Goal: Contribute content: Contribute content

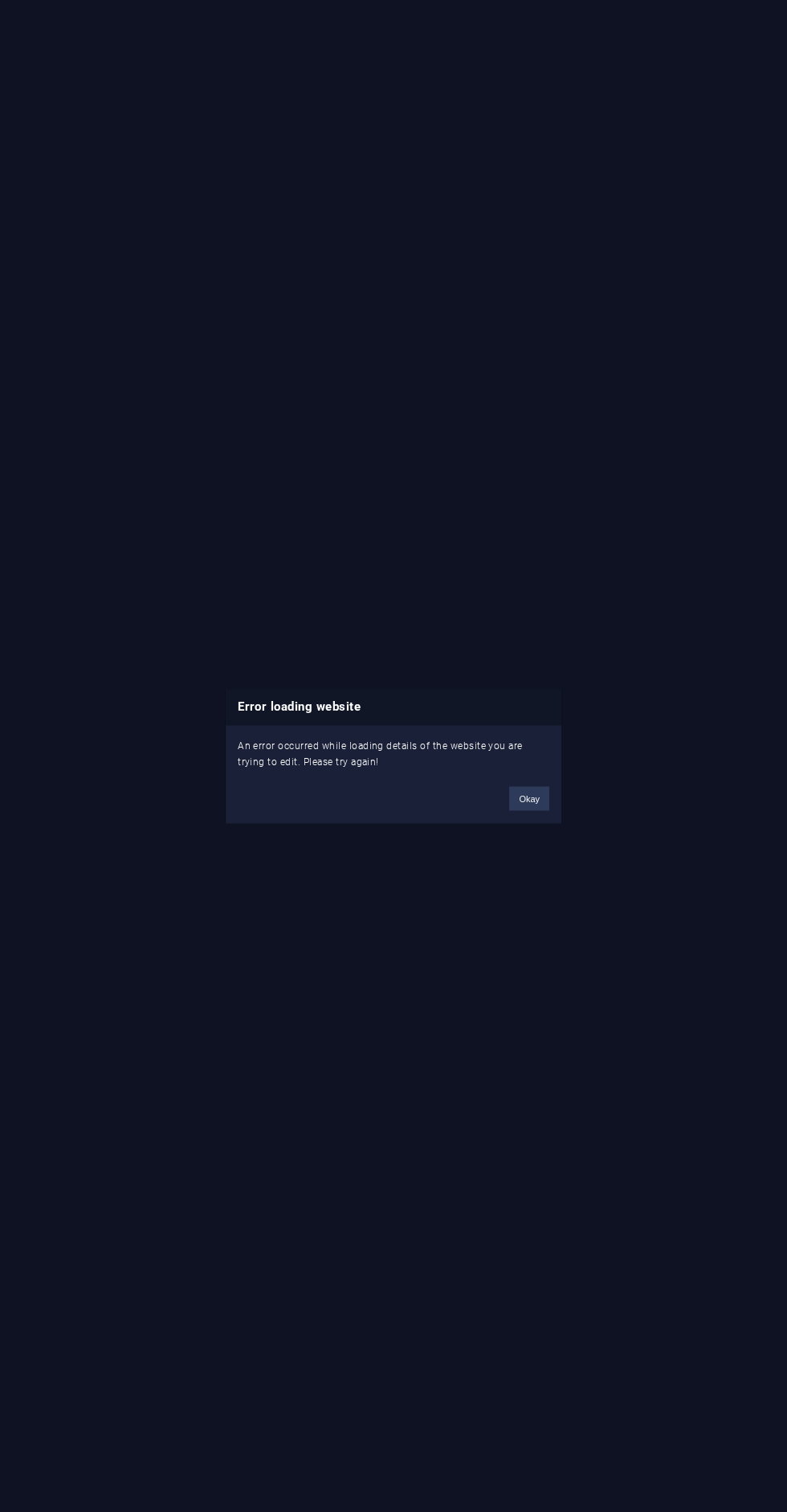
click at [533, 805] on button "Okay" at bounding box center [529, 798] width 40 height 24
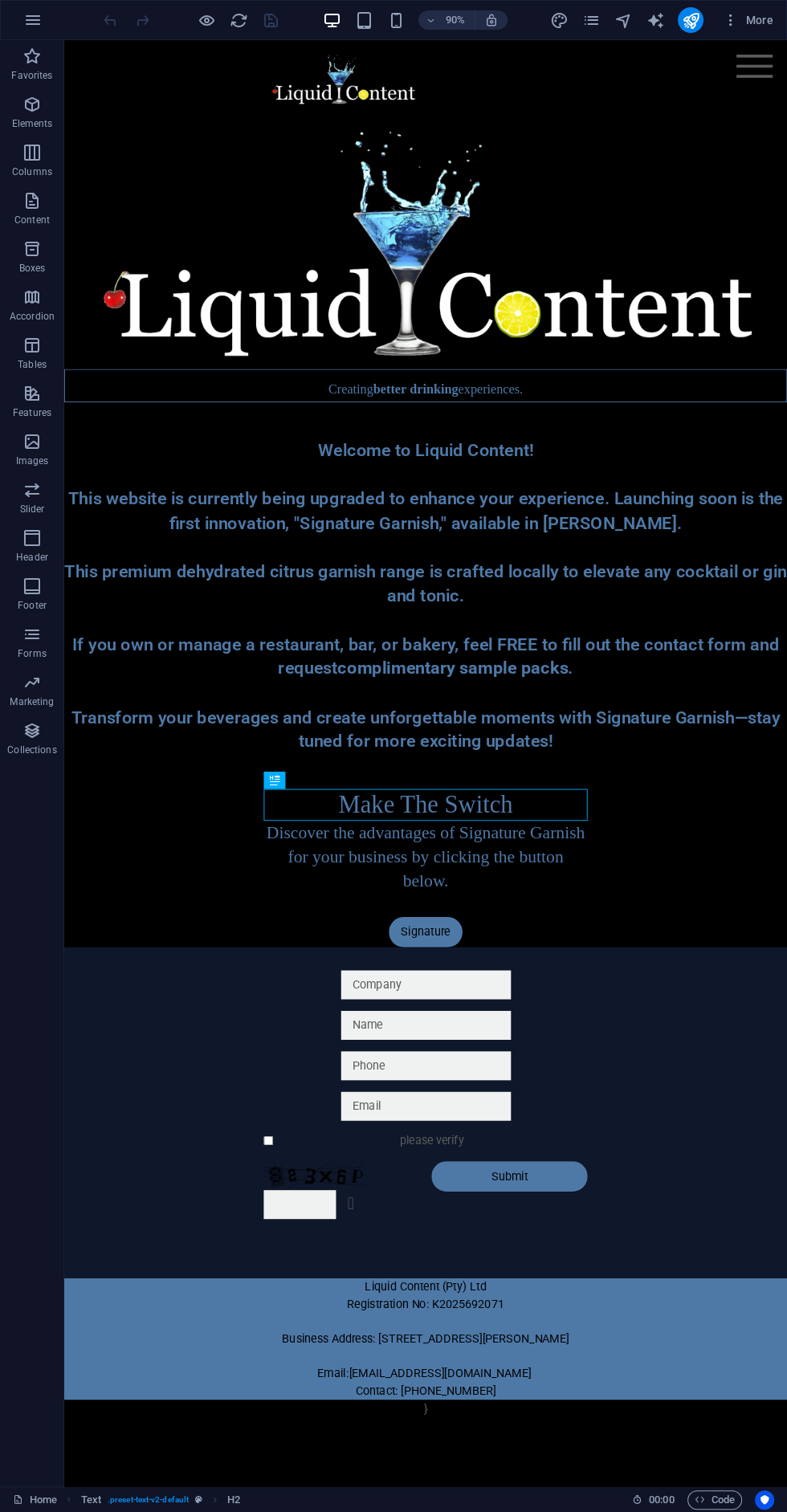
click at [478, 1038] on div "Signature" at bounding box center [466, 1031] width 804 height 34
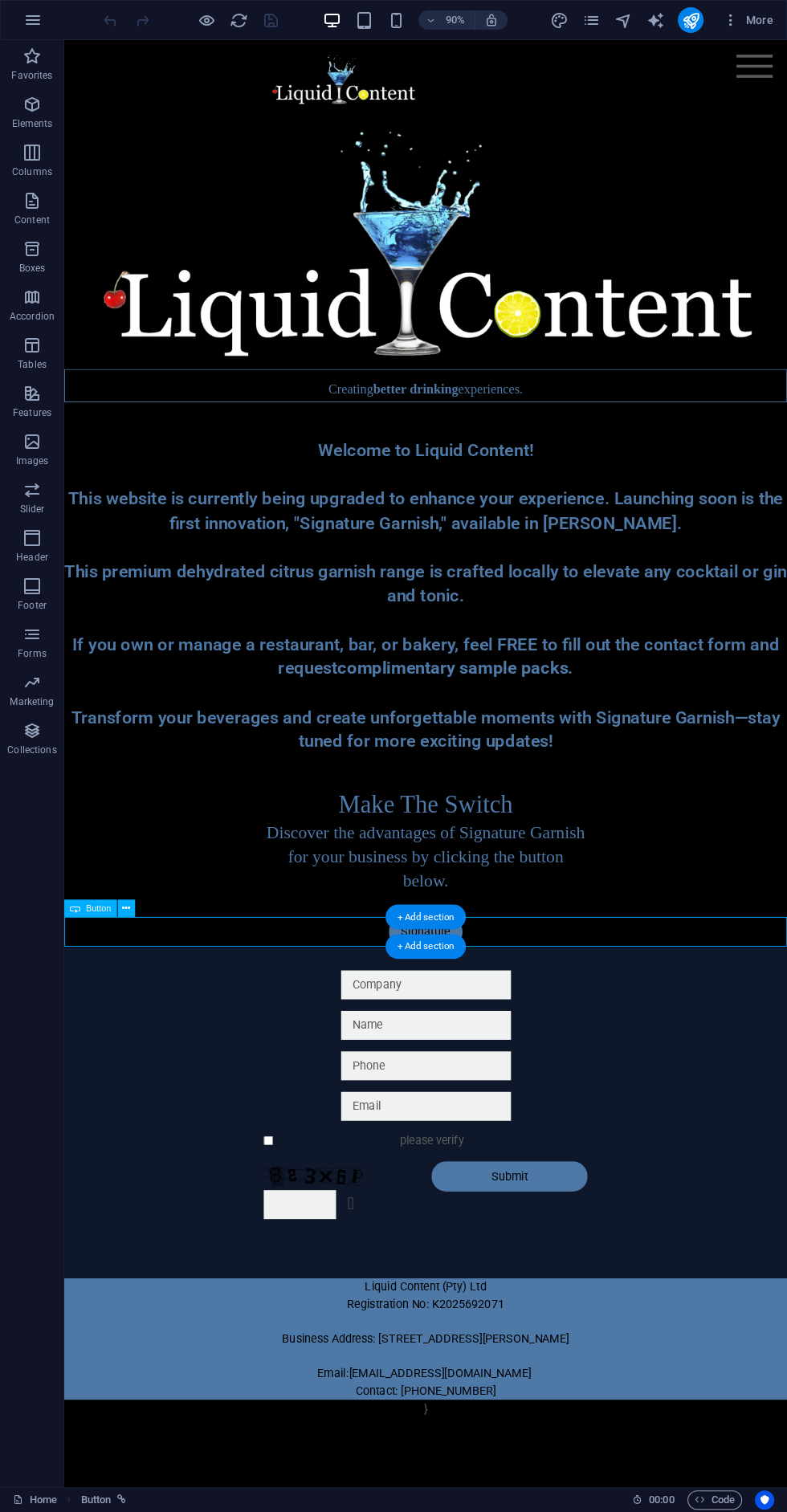
click at [591, 19] on icon "pages" at bounding box center [591, 21] width 18 height 18
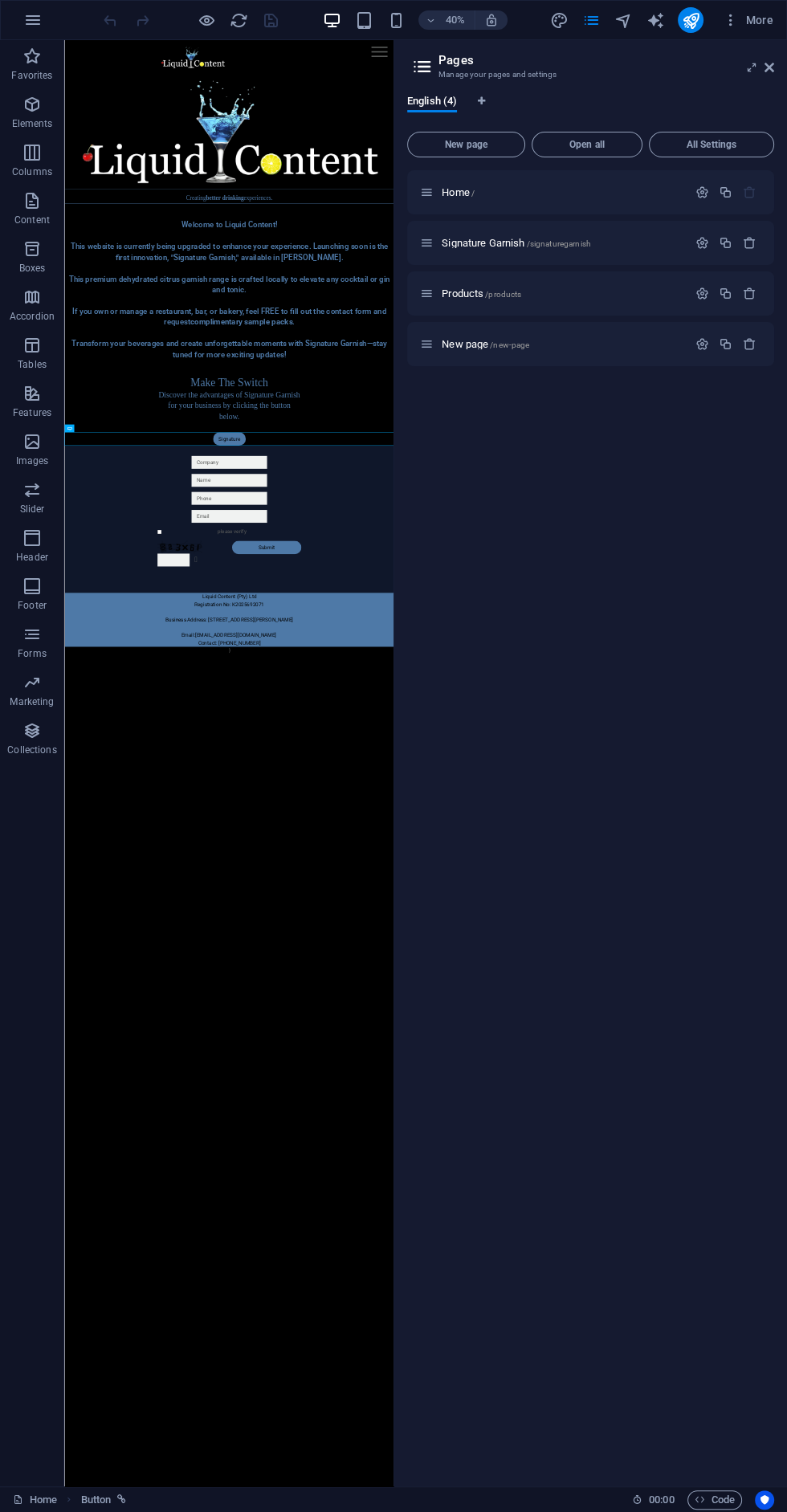
click at [507, 246] on span "Signature Garnish /signaturegarnish" at bounding box center [517, 243] width 150 height 12
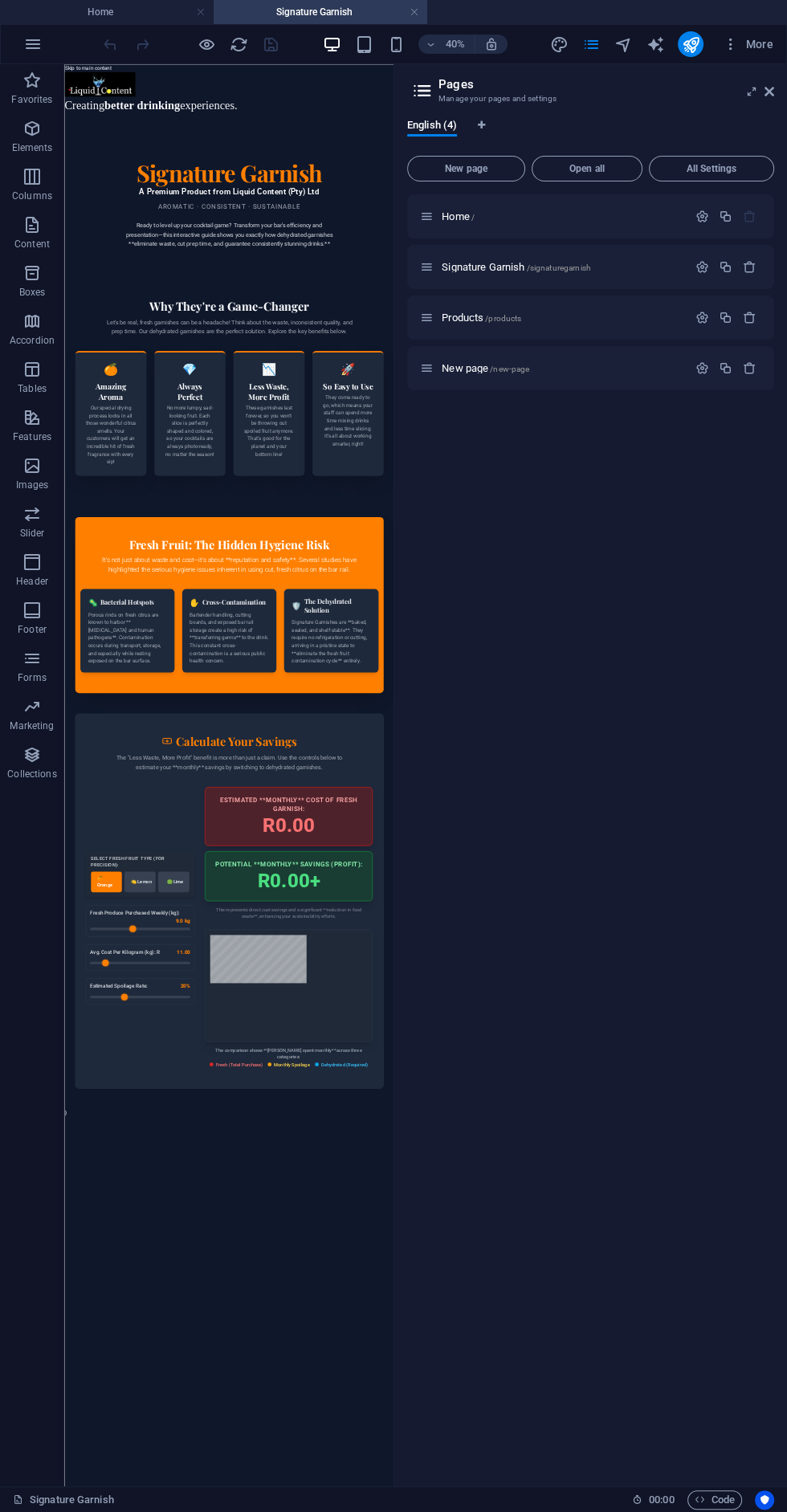
click at [266, 1511] on div "Signature Garnish - Liquid Content (Pty) Ltd Signature Garnish A Premium Produc…" at bounding box center [476, 1426] width 824 height 2396
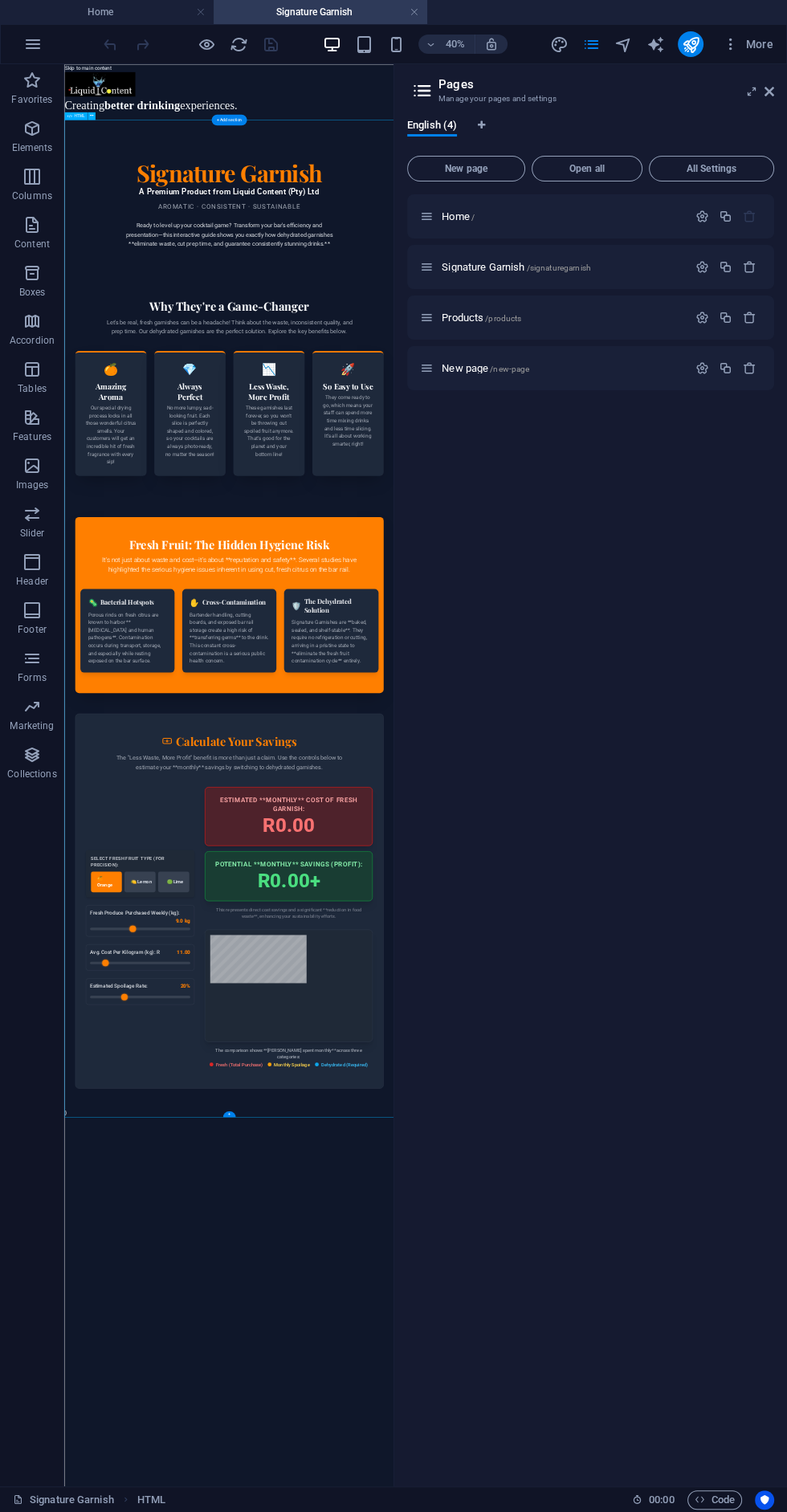
click at [446, 1511] on div "Signature Garnish - Liquid Content (Pty) Ltd Signature Garnish A Premium Produc…" at bounding box center [476, 1426] width 824 height 2396
click at [205, 43] on icon "button" at bounding box center [207, 44] width 18 height 18
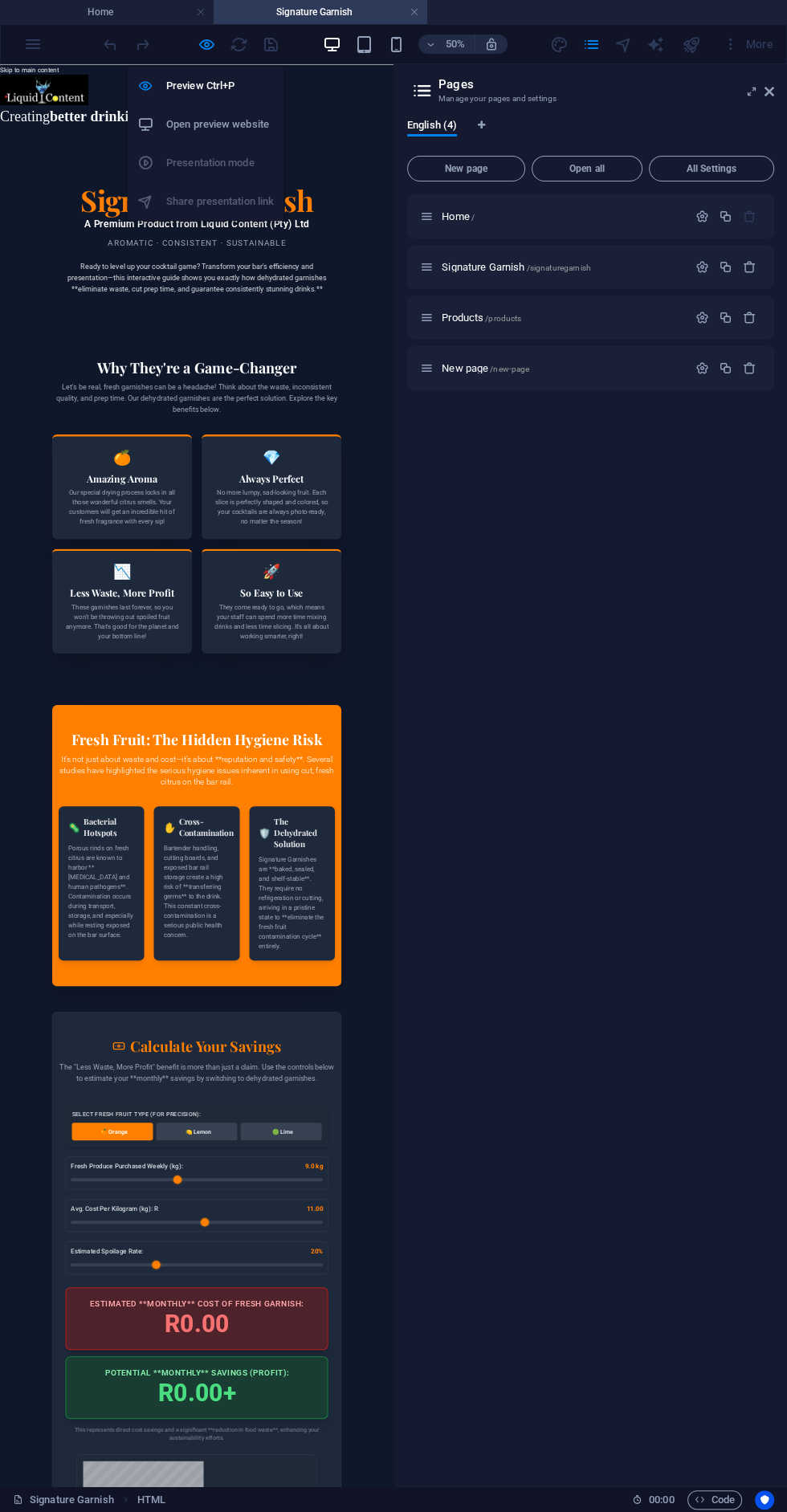
type input "29"
type input "21"
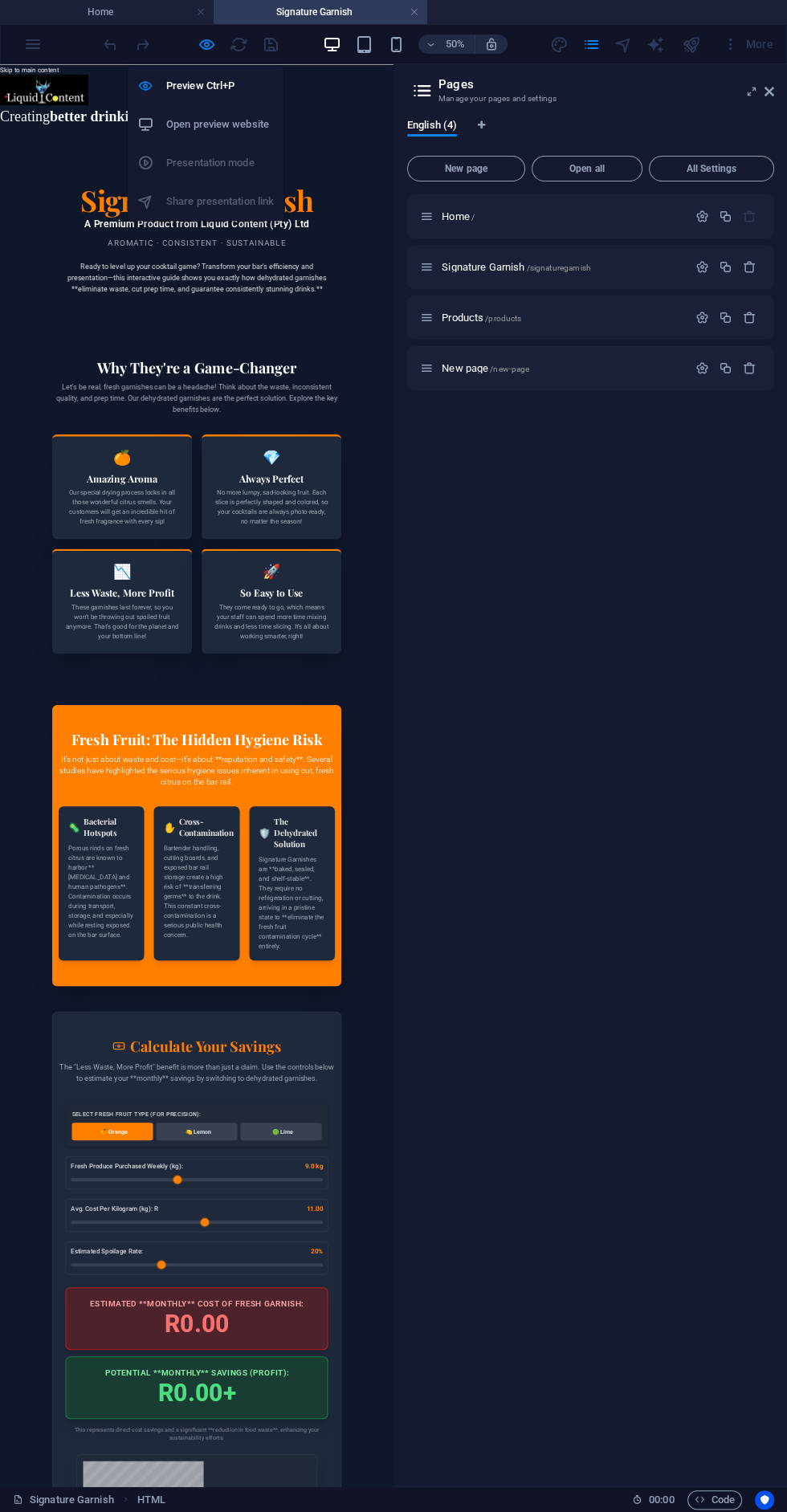
type input "9.5"
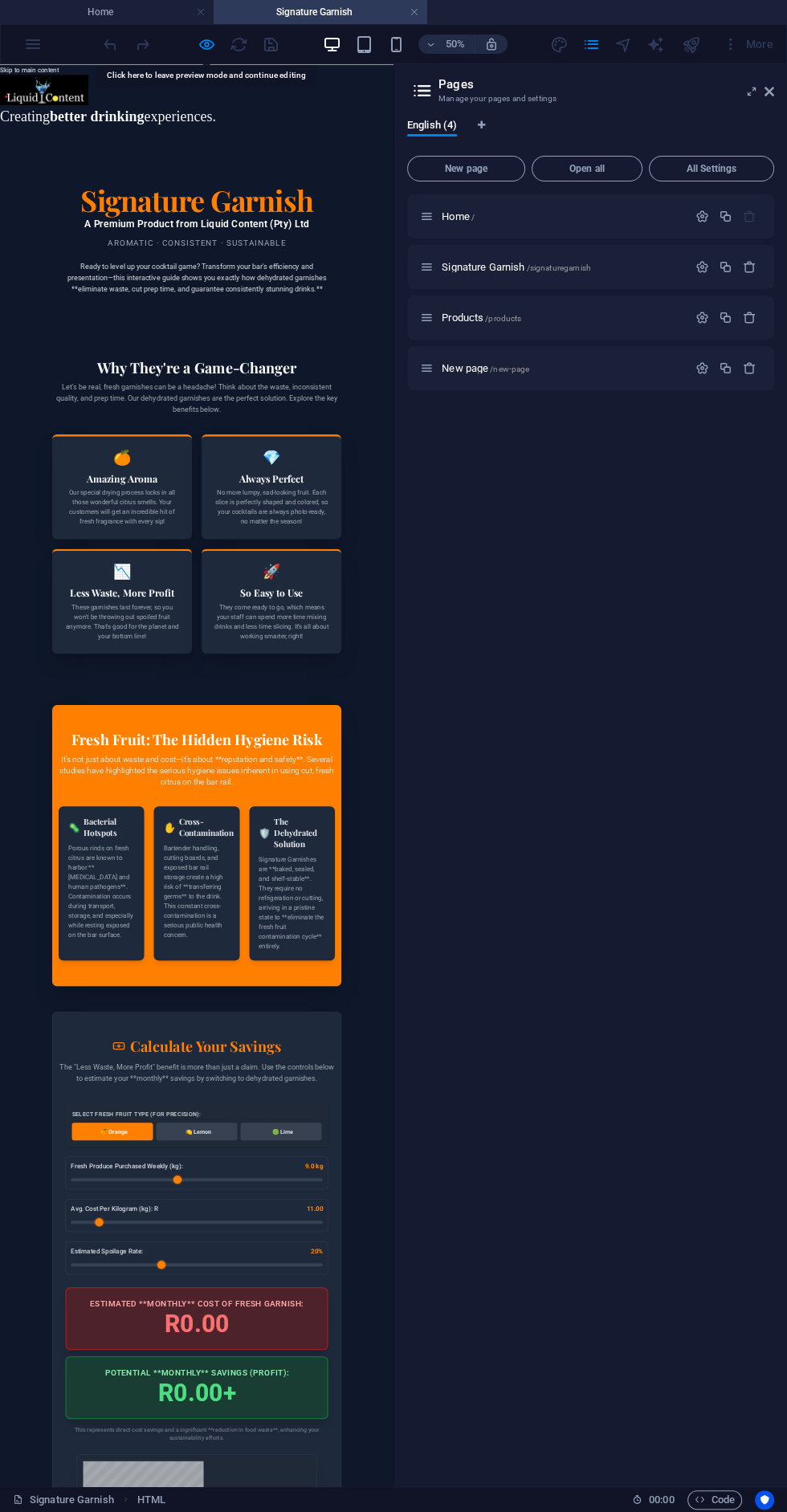
click at [205, 43] on icon "button" at bounding box center [207, 44] width 18 height 18
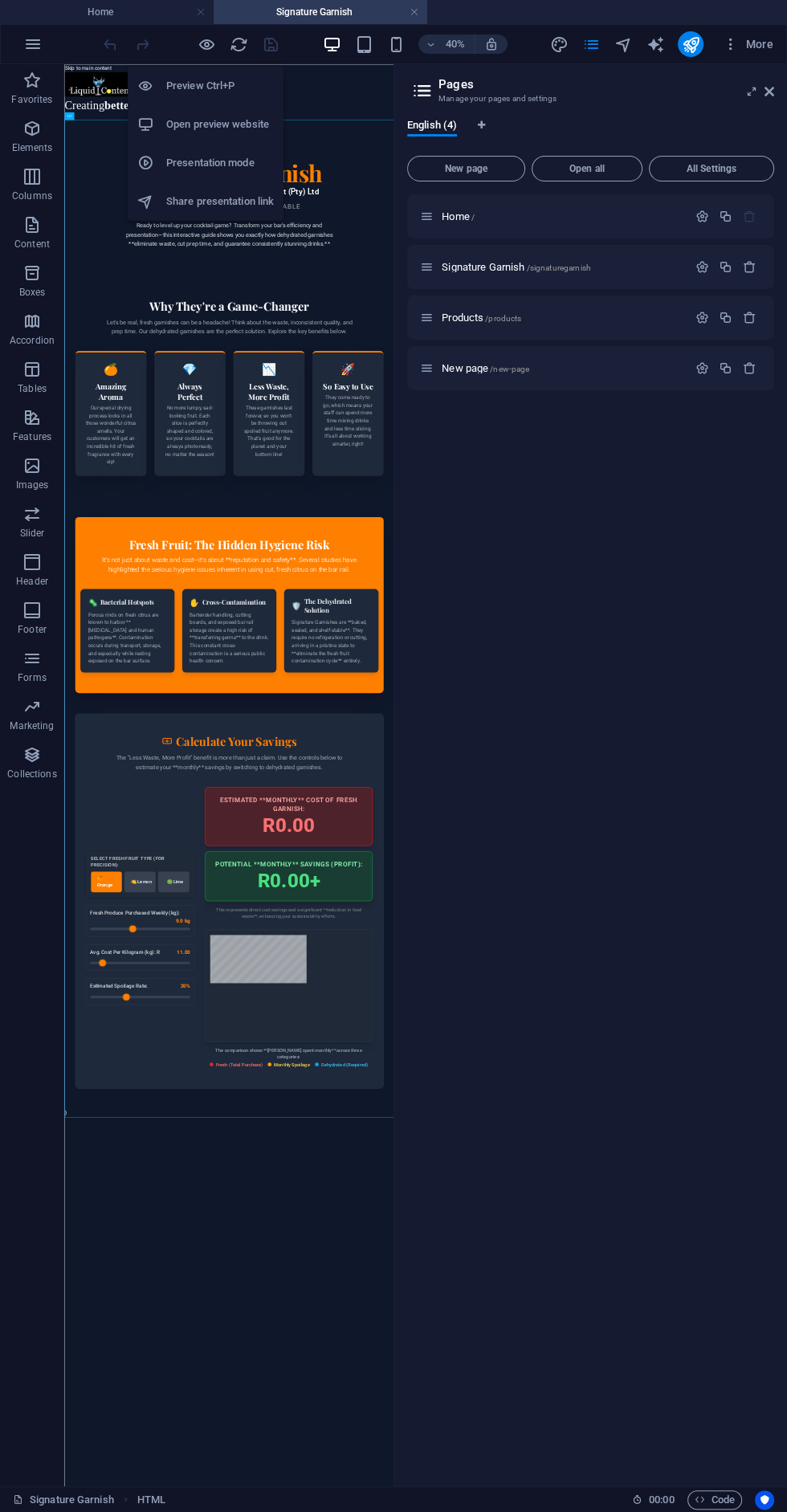
click at [497, 1069] on div "Home / Signature Garnish /signaturegarnish Products /products New page /new-page" at bounding box center [591, 834] width 367 height 1279
click at [286, 254] on div "Signature Garnish - Liquid Content (Pty) Ltd Signature Garnish A Premium Produc…" at bounding box center [476, 1426] width 824 height 2396
click at [713, 1500] on span "Code" at bounding box center [715, 1500] width 40 height 19
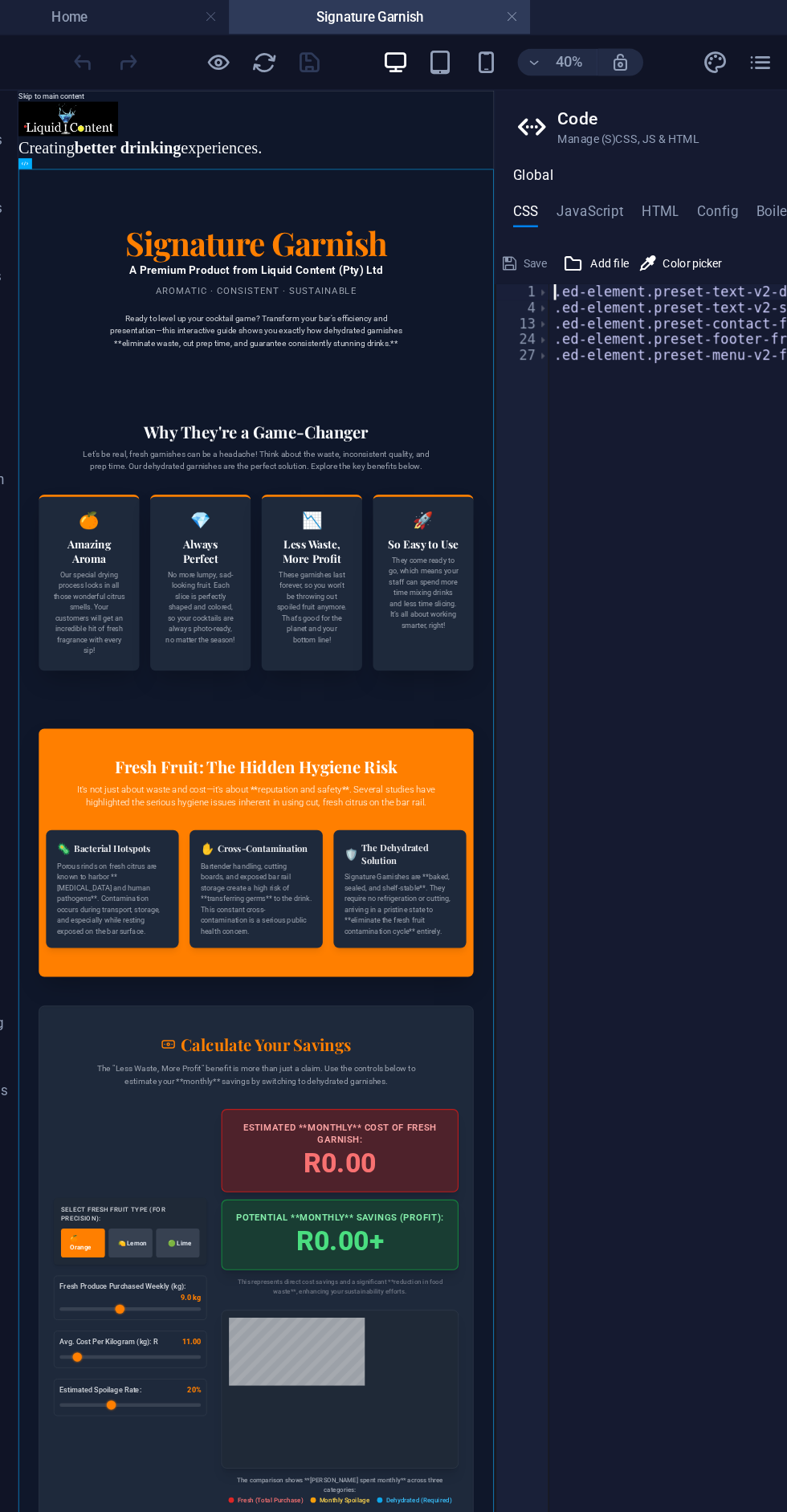
click at [465, 148] on h4 "JavaScript" at bounding box center [469, 153] width 47 height 17
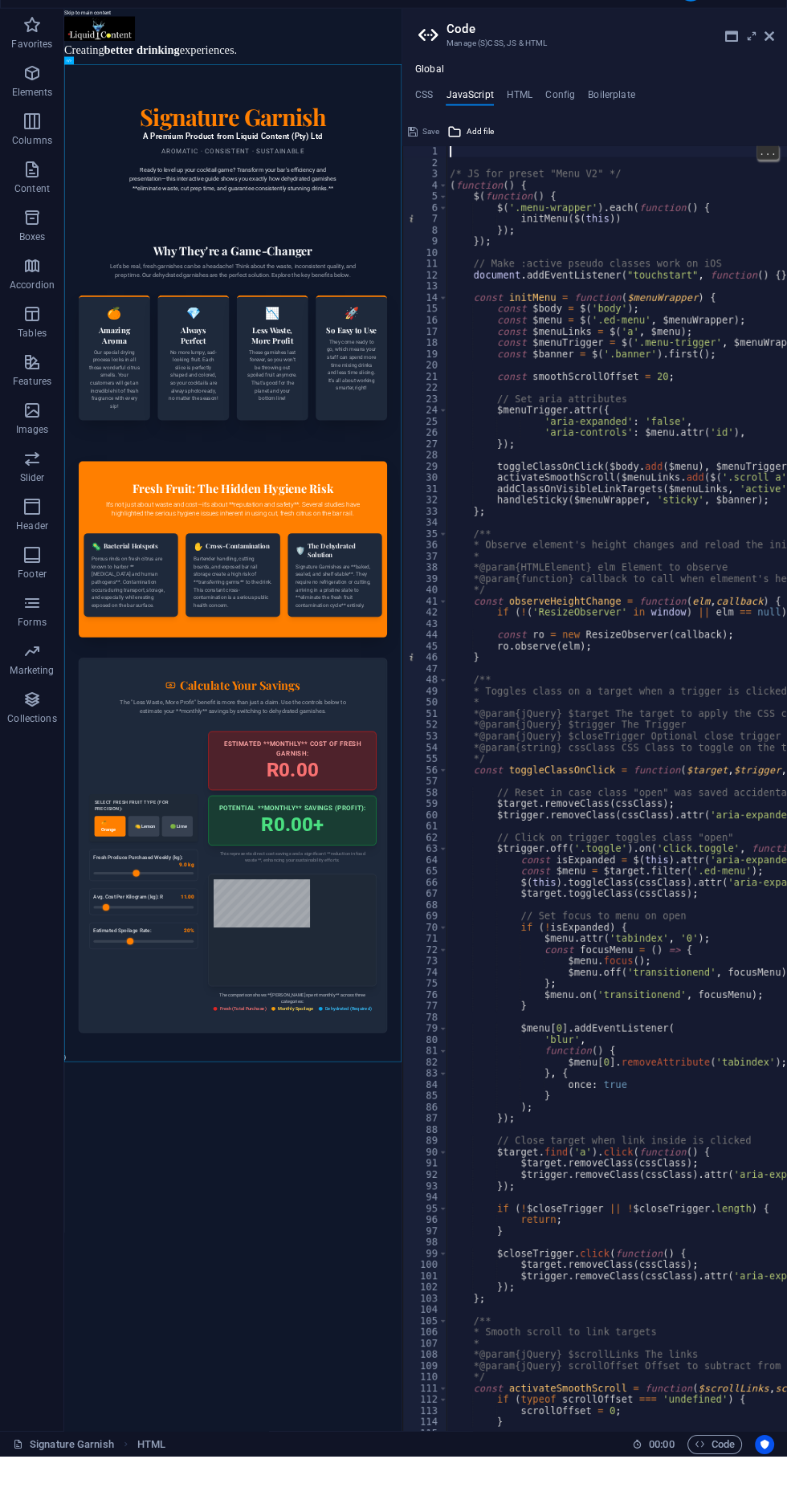
click at [518, 152] on h4 "HTML" at bounding box center [520, 153] width 27 height 17
type textarea "<a href="#main-content" class="wv-link-content button">Skip to main content</a>"
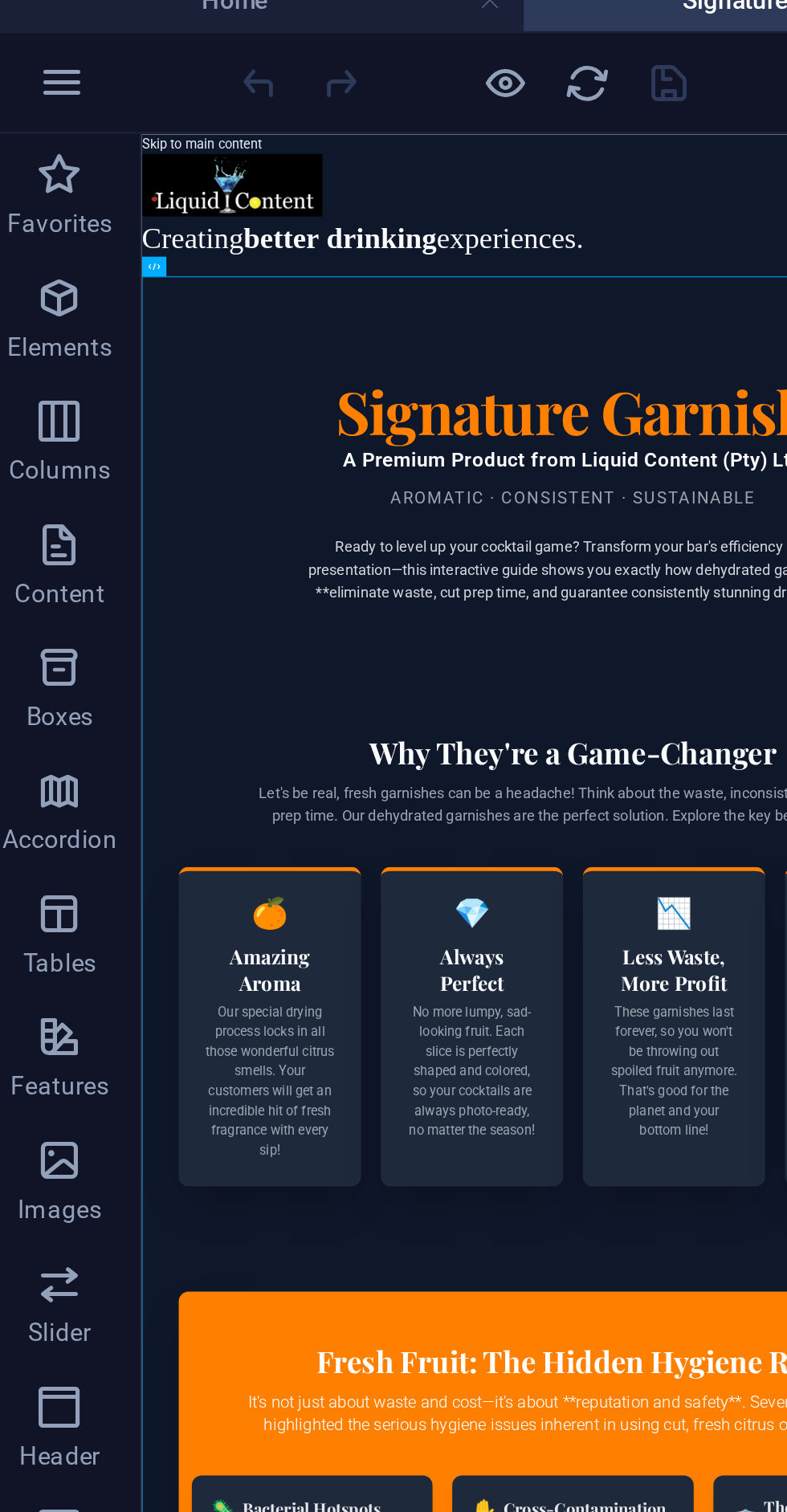
click at [72, 117] on div "HTML" at bounding box center [69, 116] width 10 height 8
click at [90, 116] on icon at bounding box center [91, 116] width 3 height 7
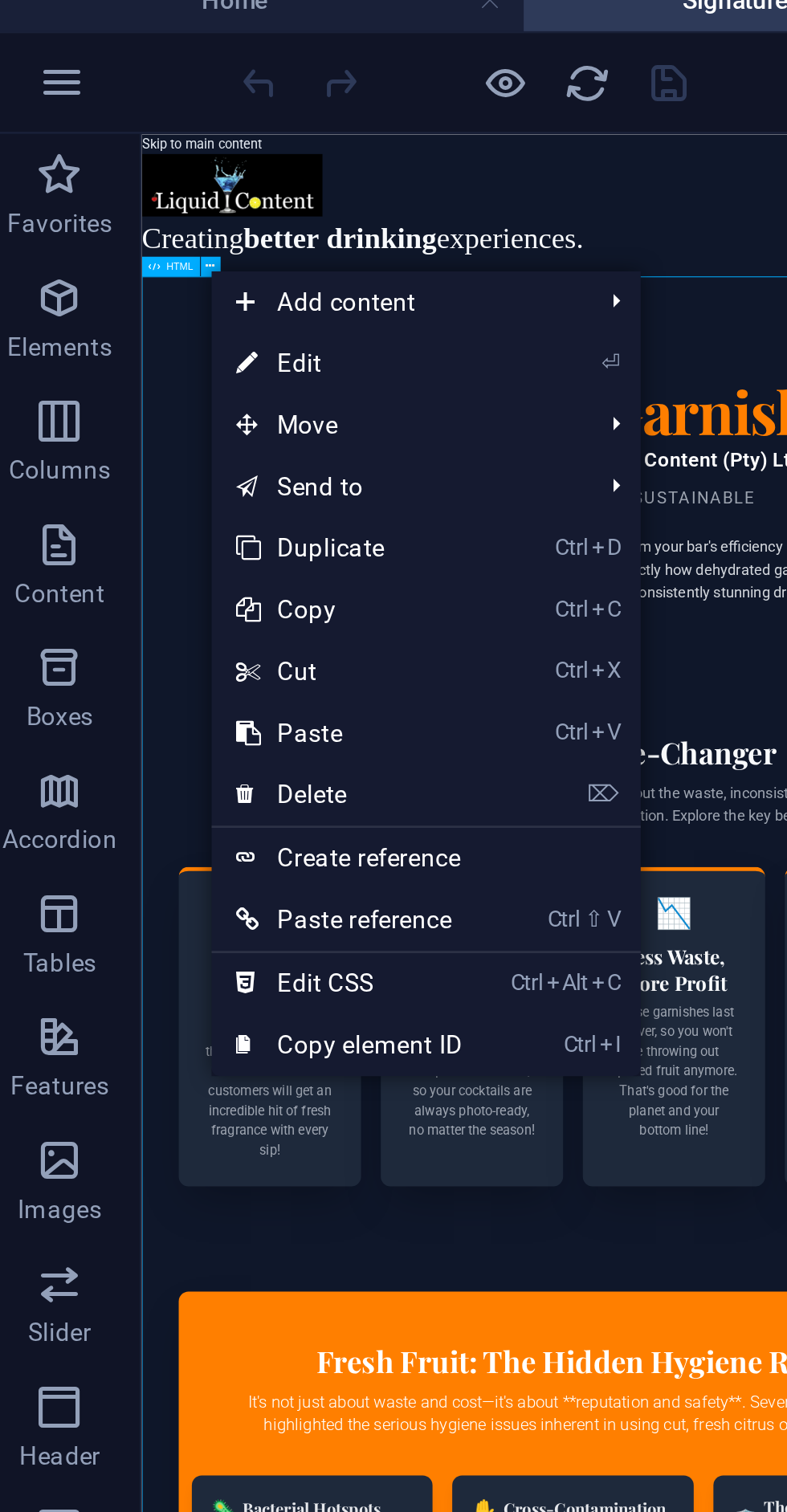
click at [188, 154] on link "⏎ Edit" at bounding box center [145, 154] width 107 height 24
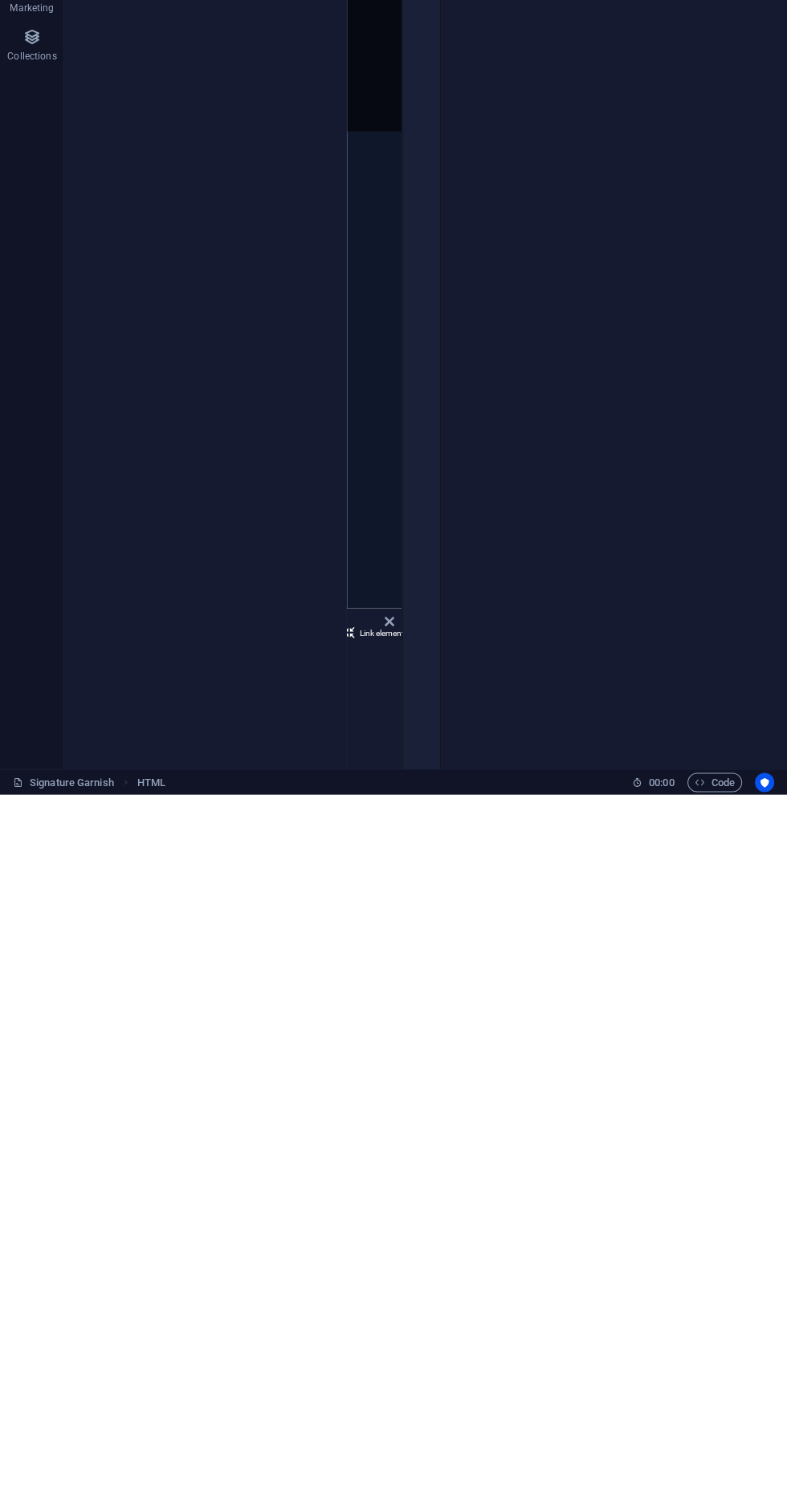
scroll to position [0, 80]
click at [382, 1430] on div "Add file Link element 1 2 3 4 5 6 7 8 9 10 11 12 < meta charset = "UTF-8" > < t…" at bounding box center [374, 1407] width 55 height 157
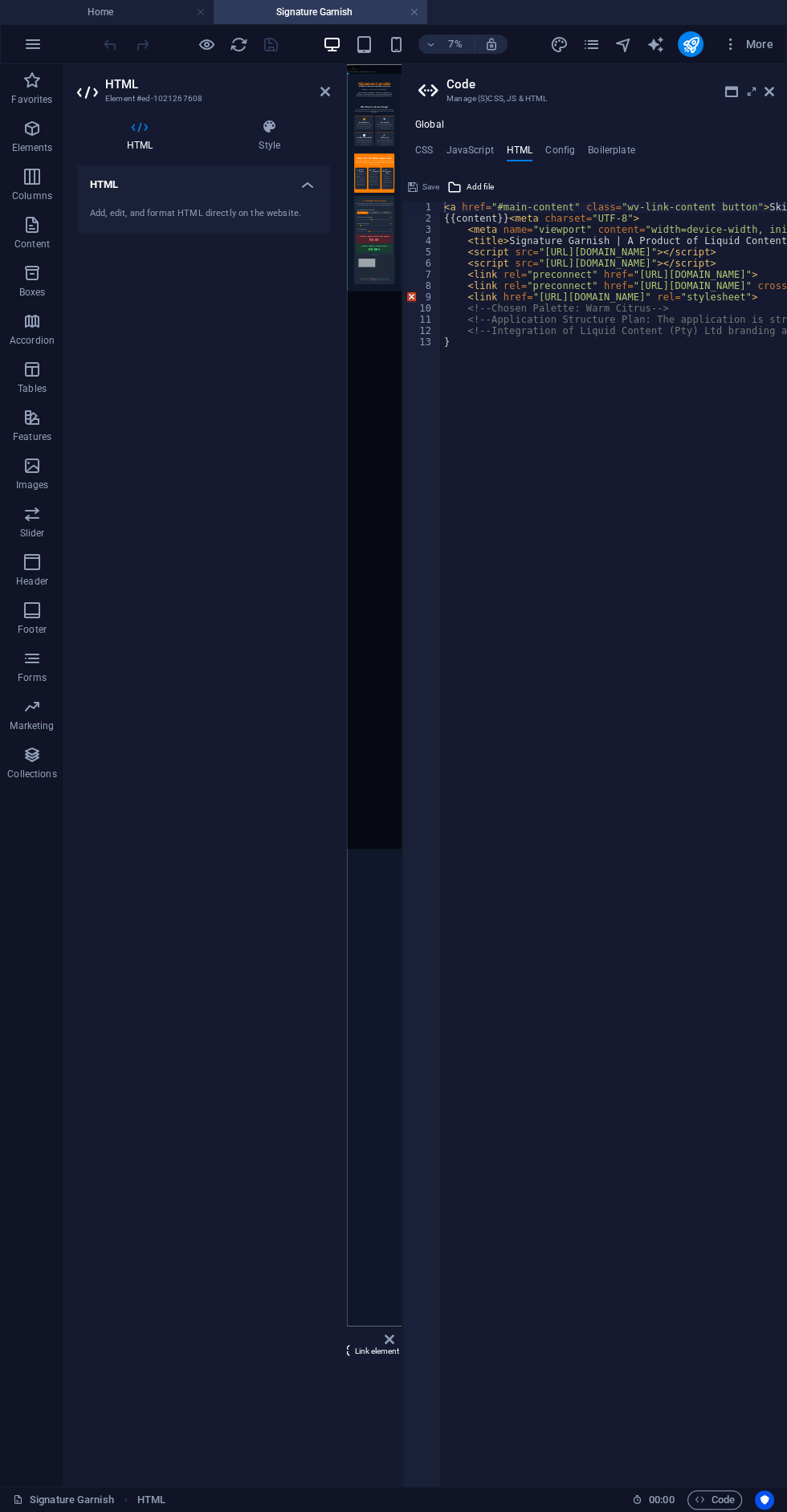
click at [344, 1389] on div at bounding box center [344, 775] width 3 height 1422
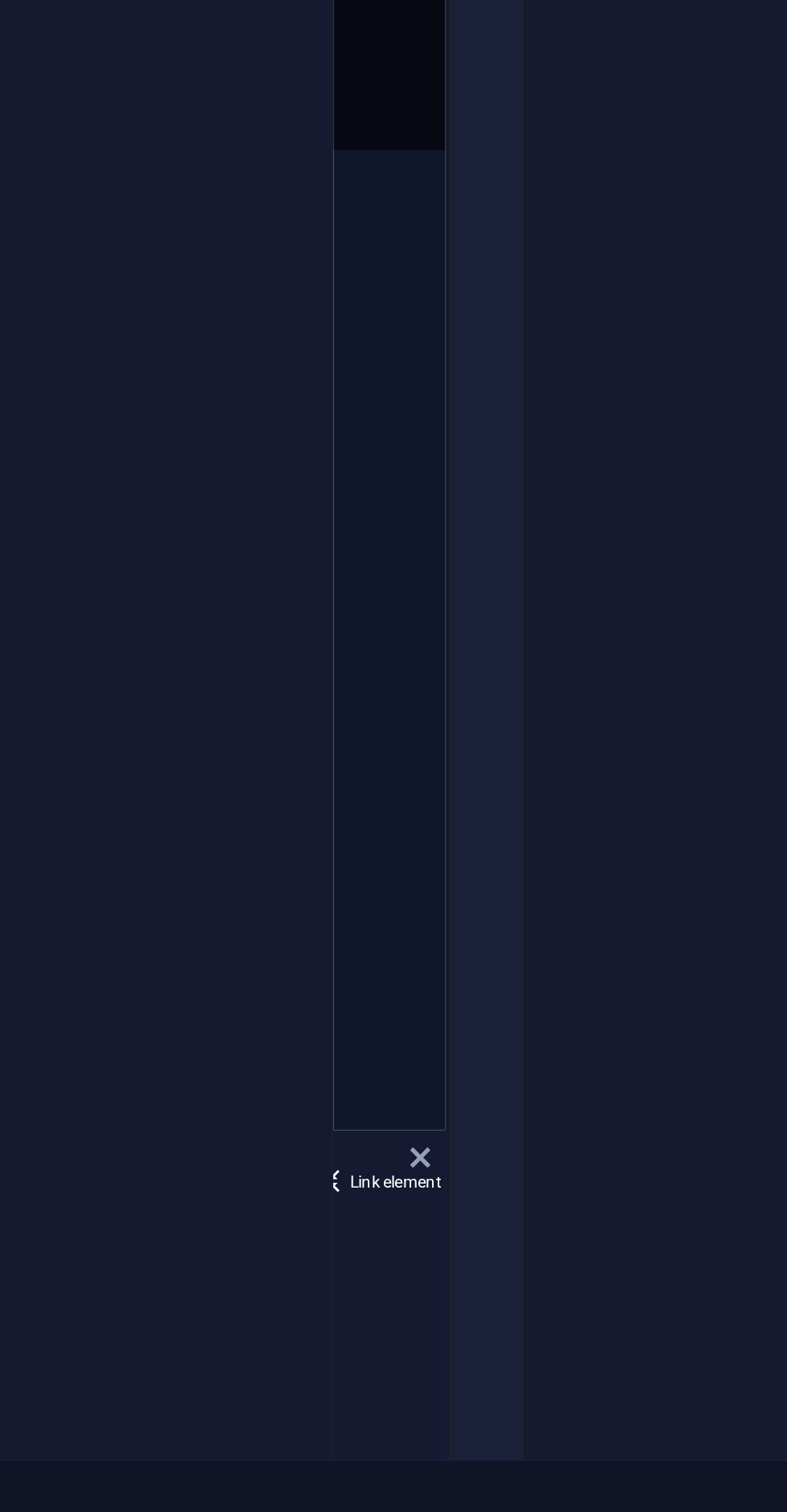
scroll to position [0, 0]
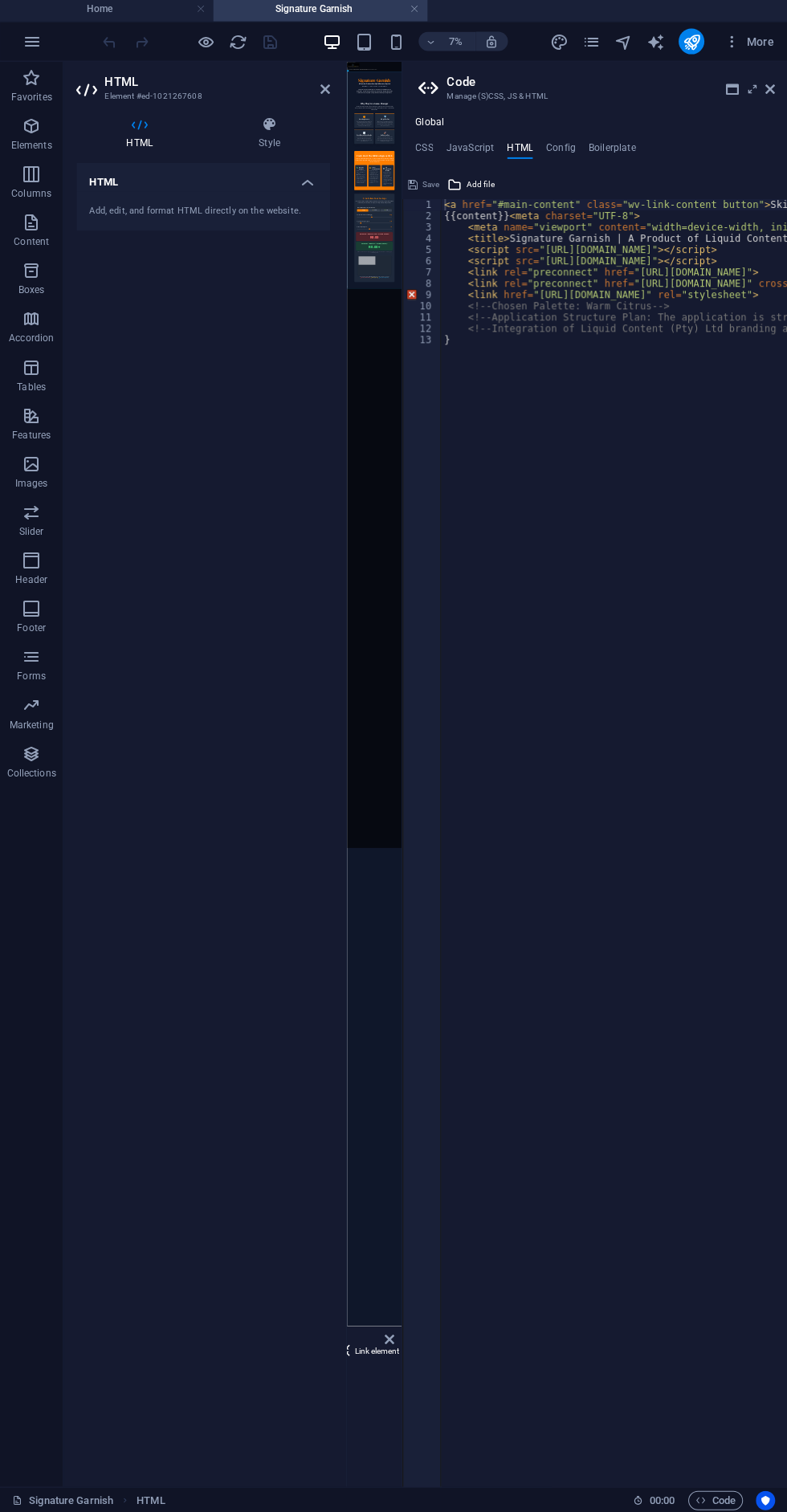
click at [369, 1440] on div "Add file Link element 1 2 3 4 5 6 7 8 9 10 11 12 < meta charset = "UTF-8" > < t…" at bounding box center [374, 1407] width 55 height 157
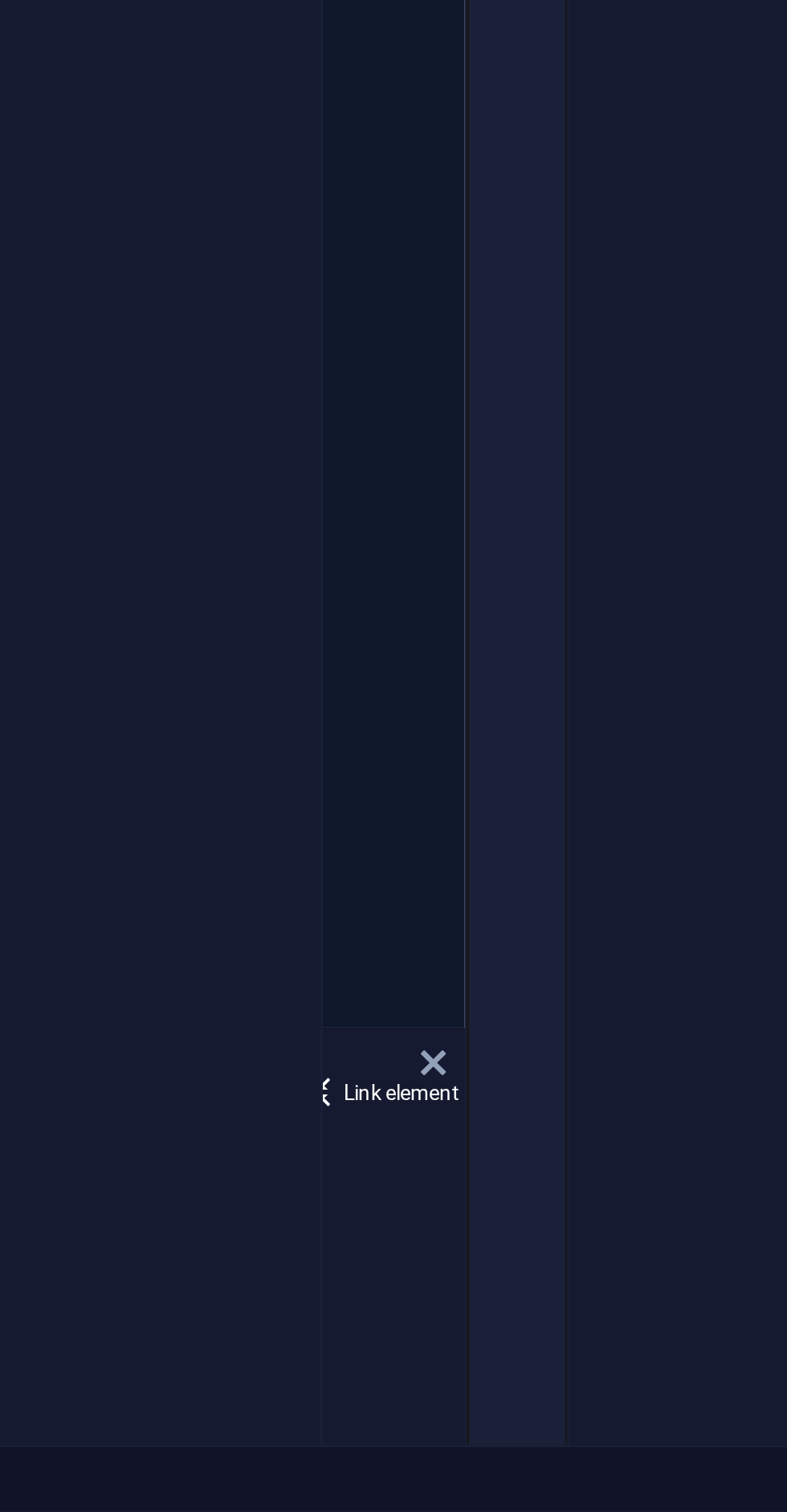
click at [403, 1475] on div at bounding box center [404, 775] width 3 height 1422
click at [358, 1480] on div "Add file Link element 1 2 3 4 5 6 7 8 9 10 11 12 < meta charset = "UTF-8" > < t…" at bounding box center [374, 1407] width 55 height 157
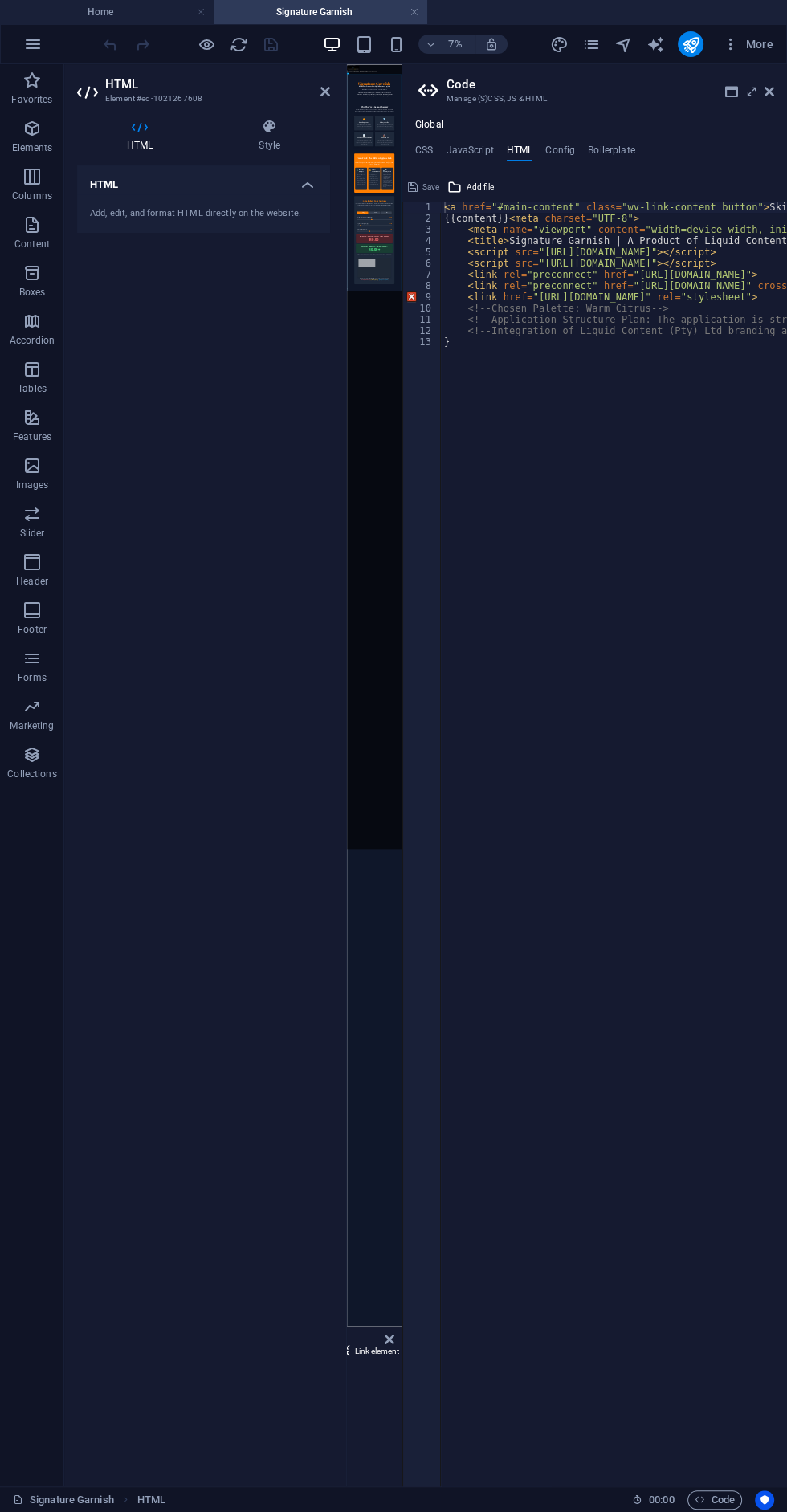
click at [772, 90] on icon at bounding box center [770, 91] width 10 height 12
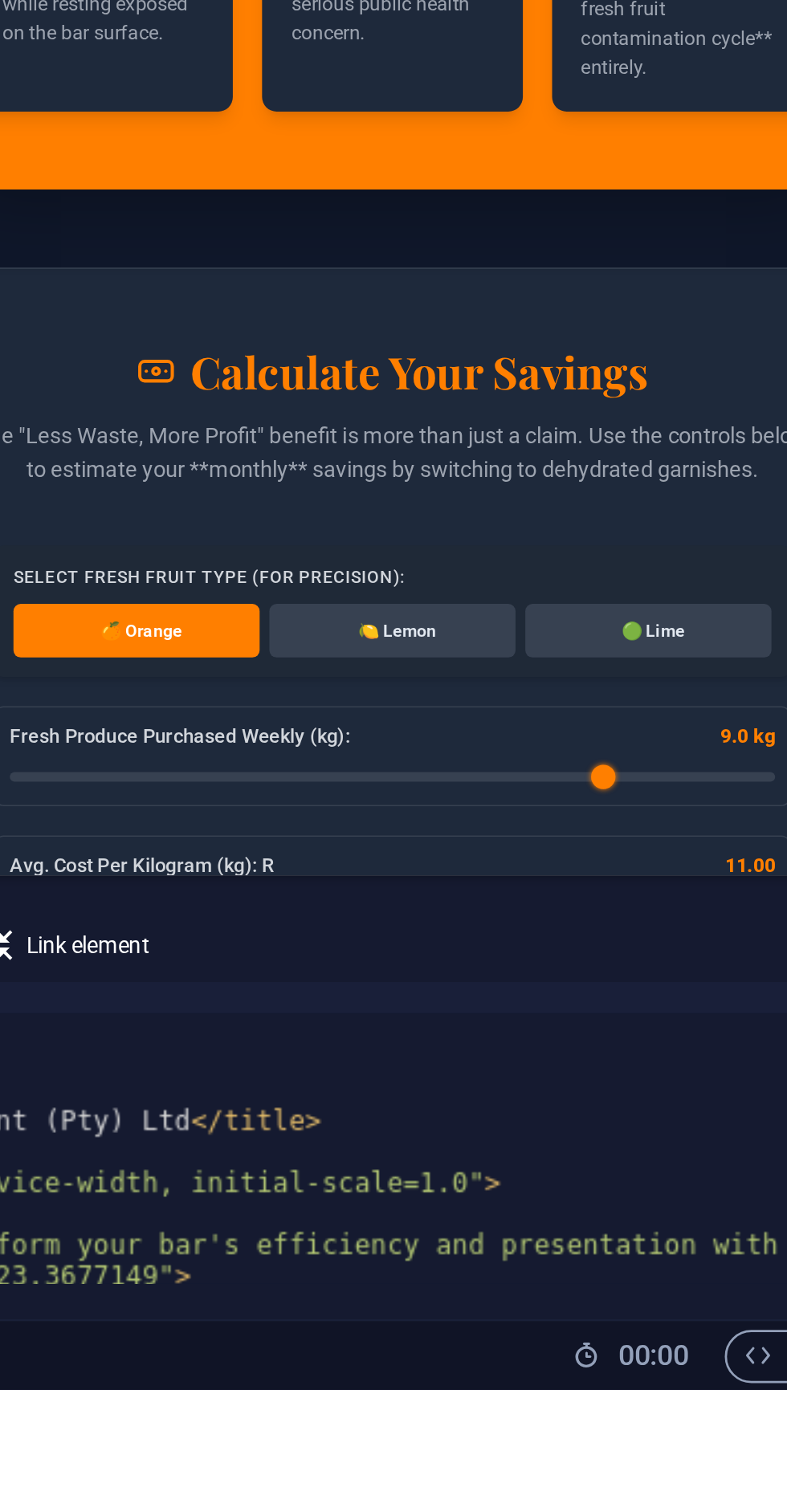
scroll to position [0, 235]
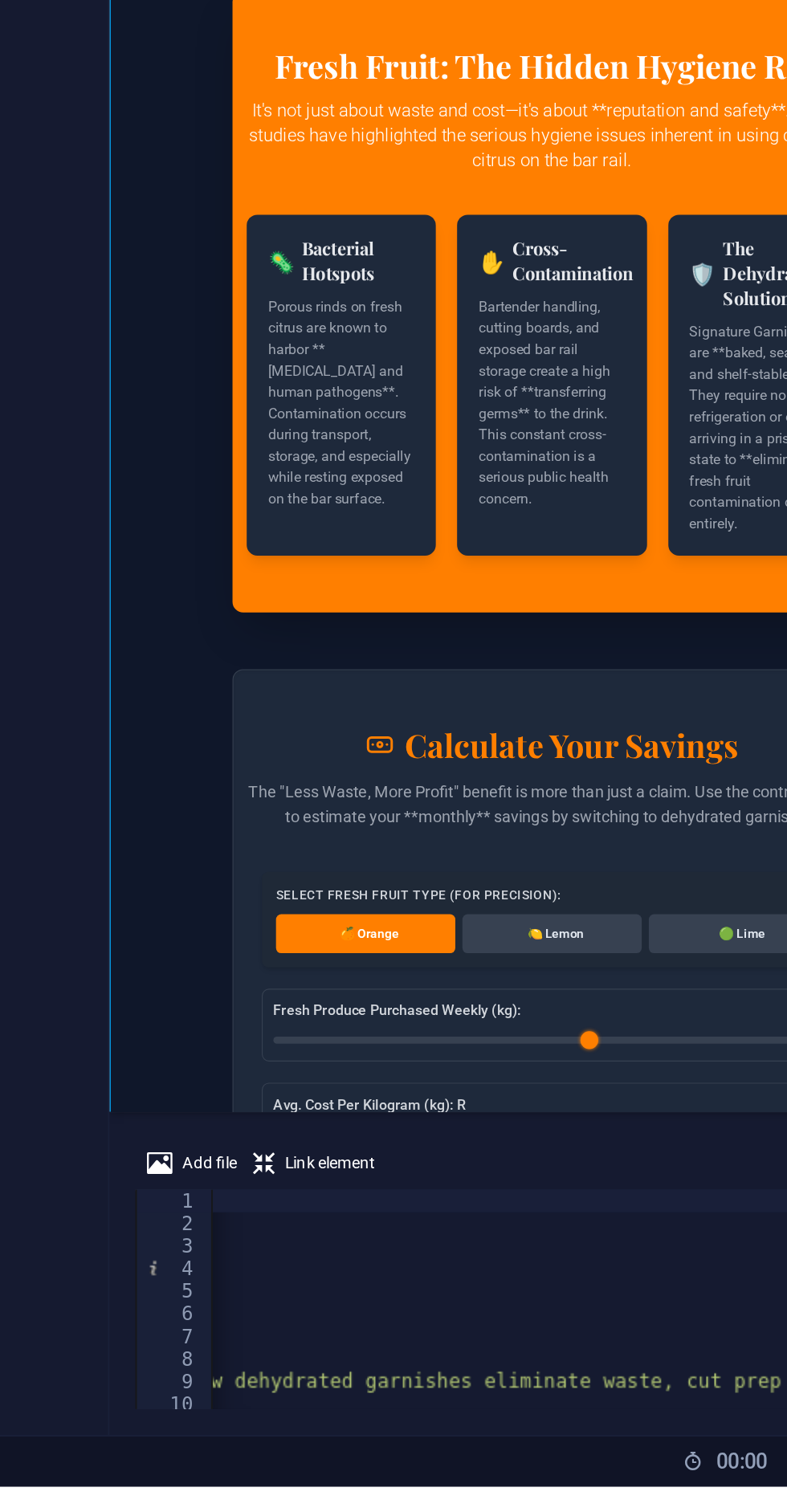
type input "11.8"
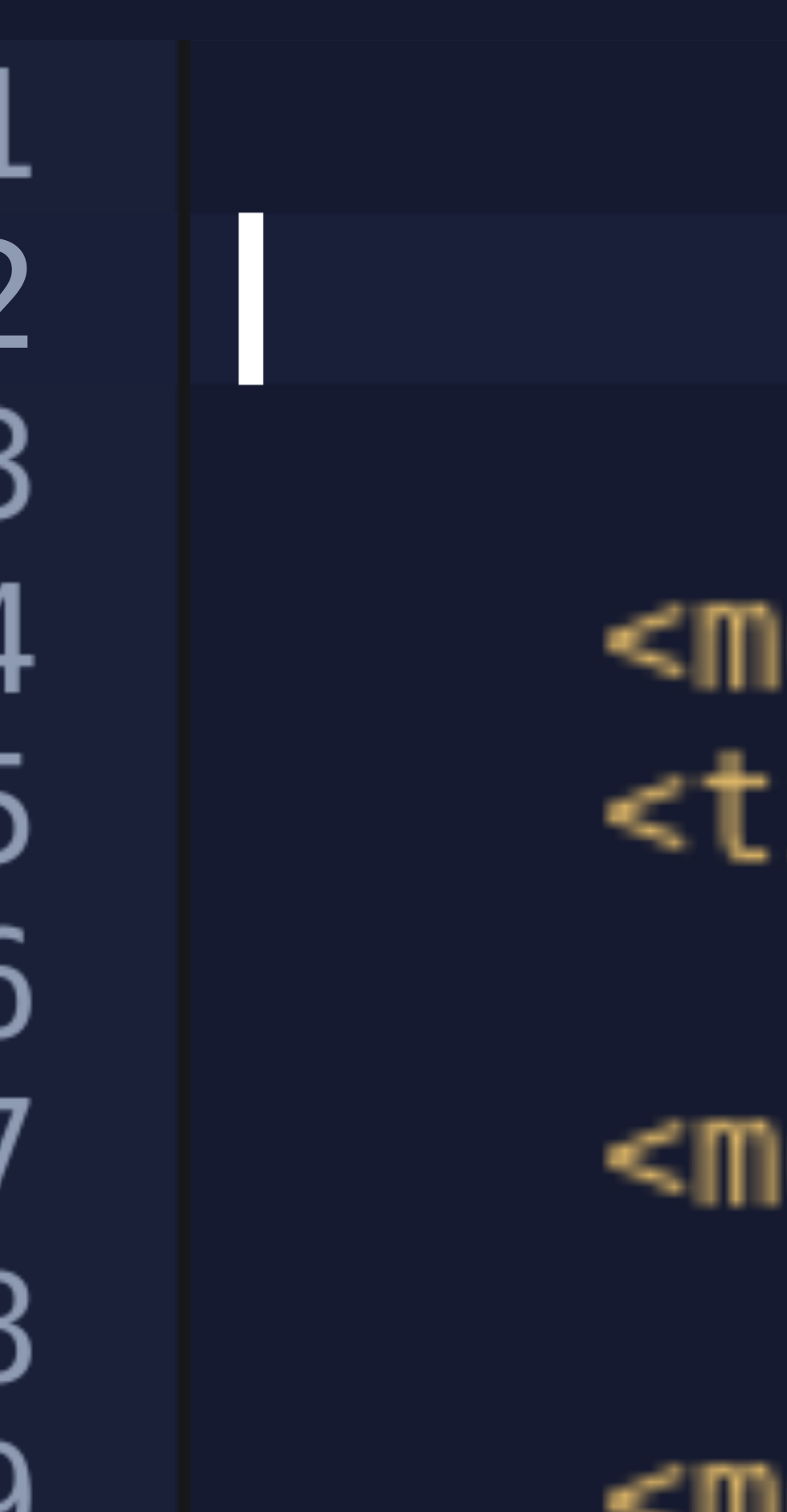
type textarea "<meta charset="UTF-8">"
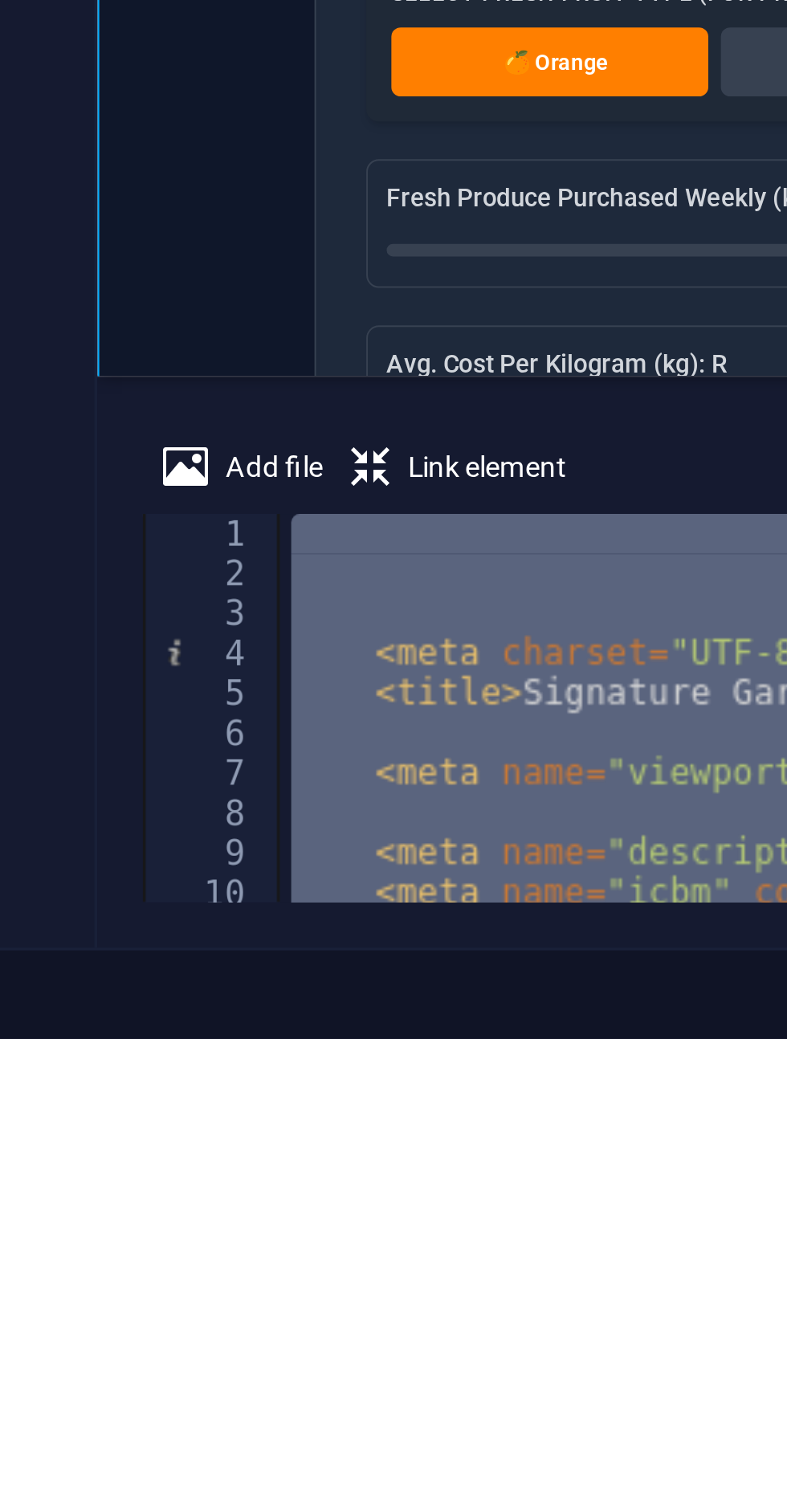
type textarea "<svg xmlns="[URL][DOMAIN_NAME]" width="24" height="24" class="sm:w-6 sm:h-6 md:…"
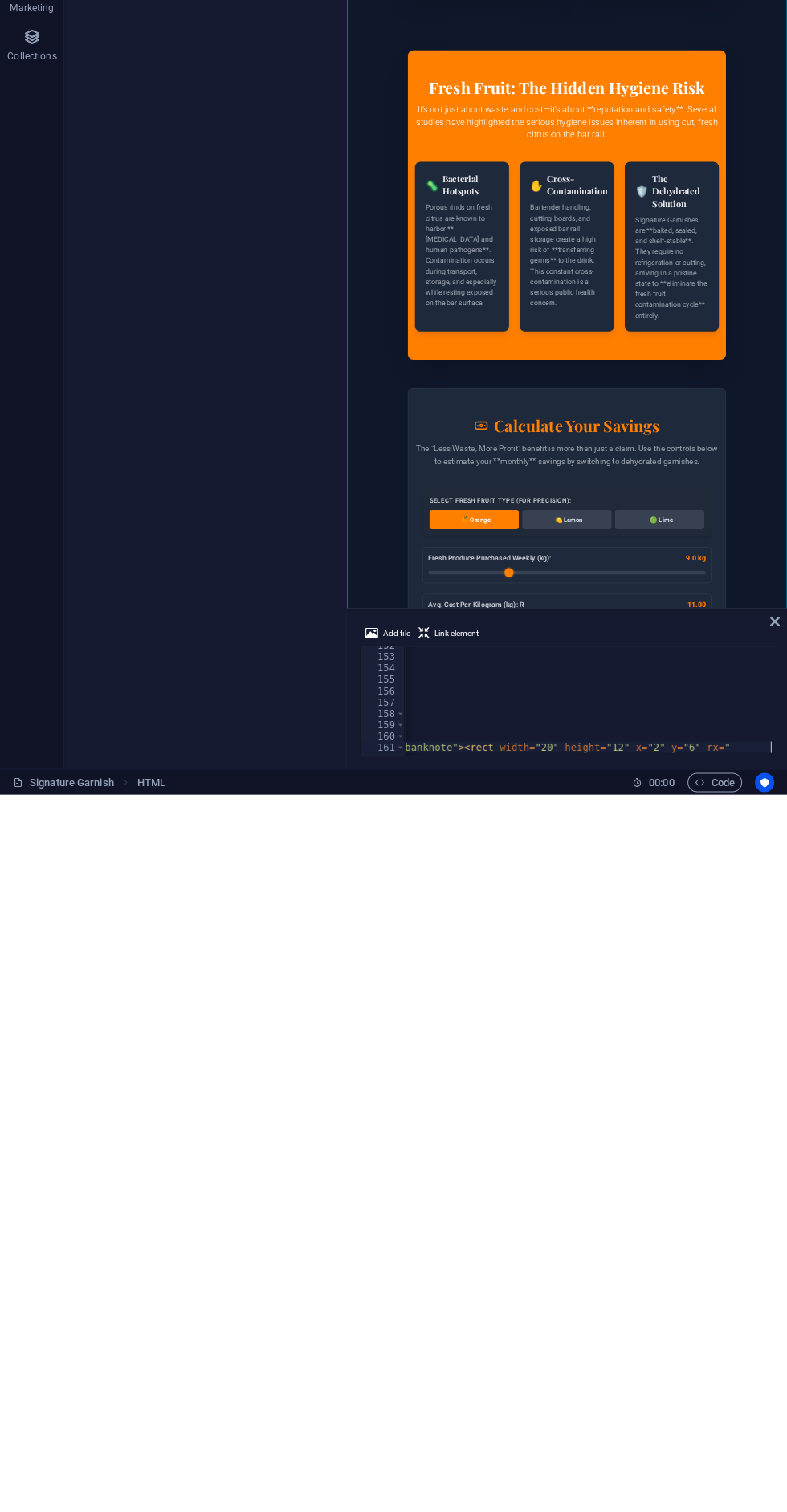
type input "6.4"
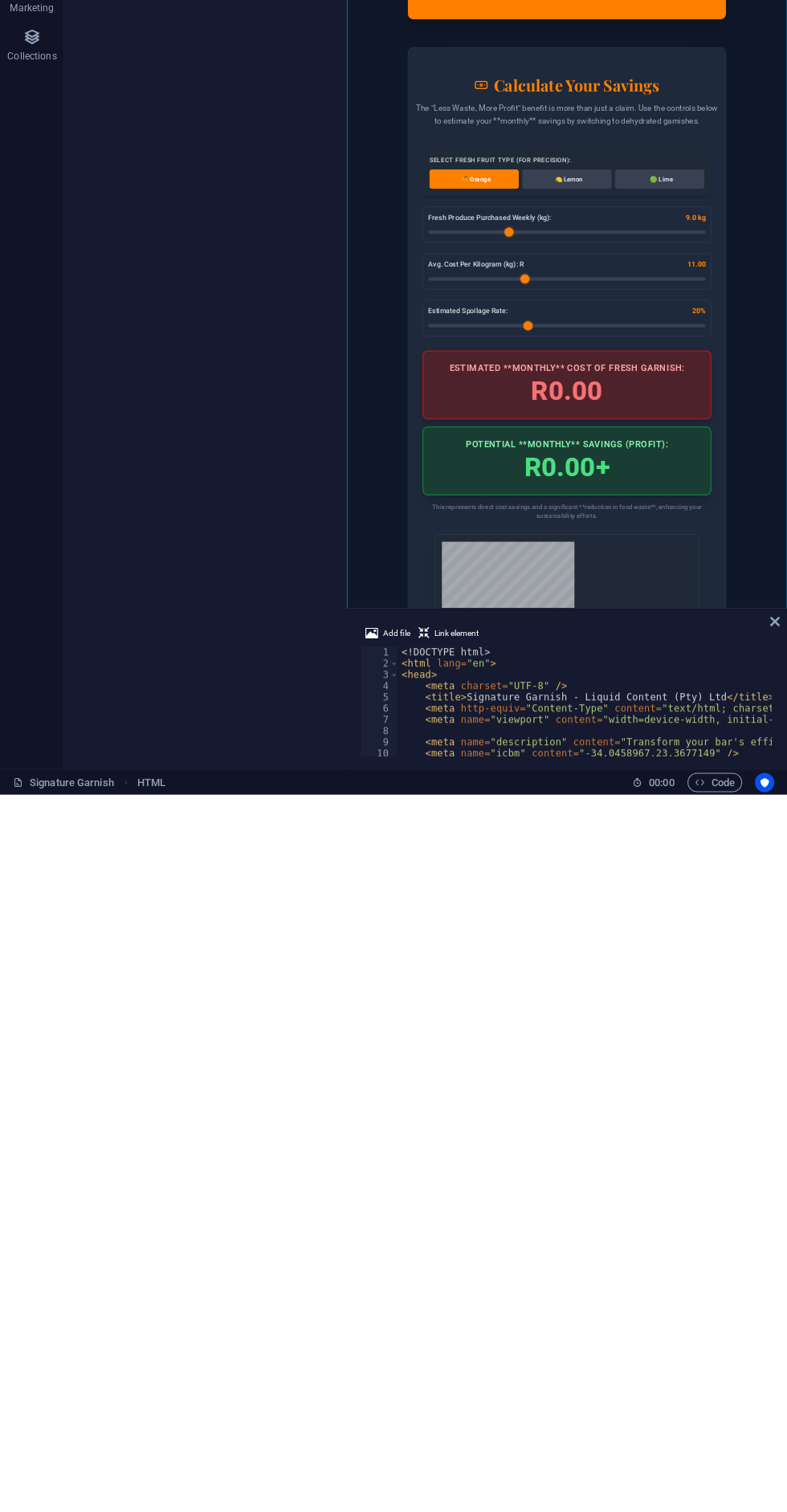
type input "23.5"
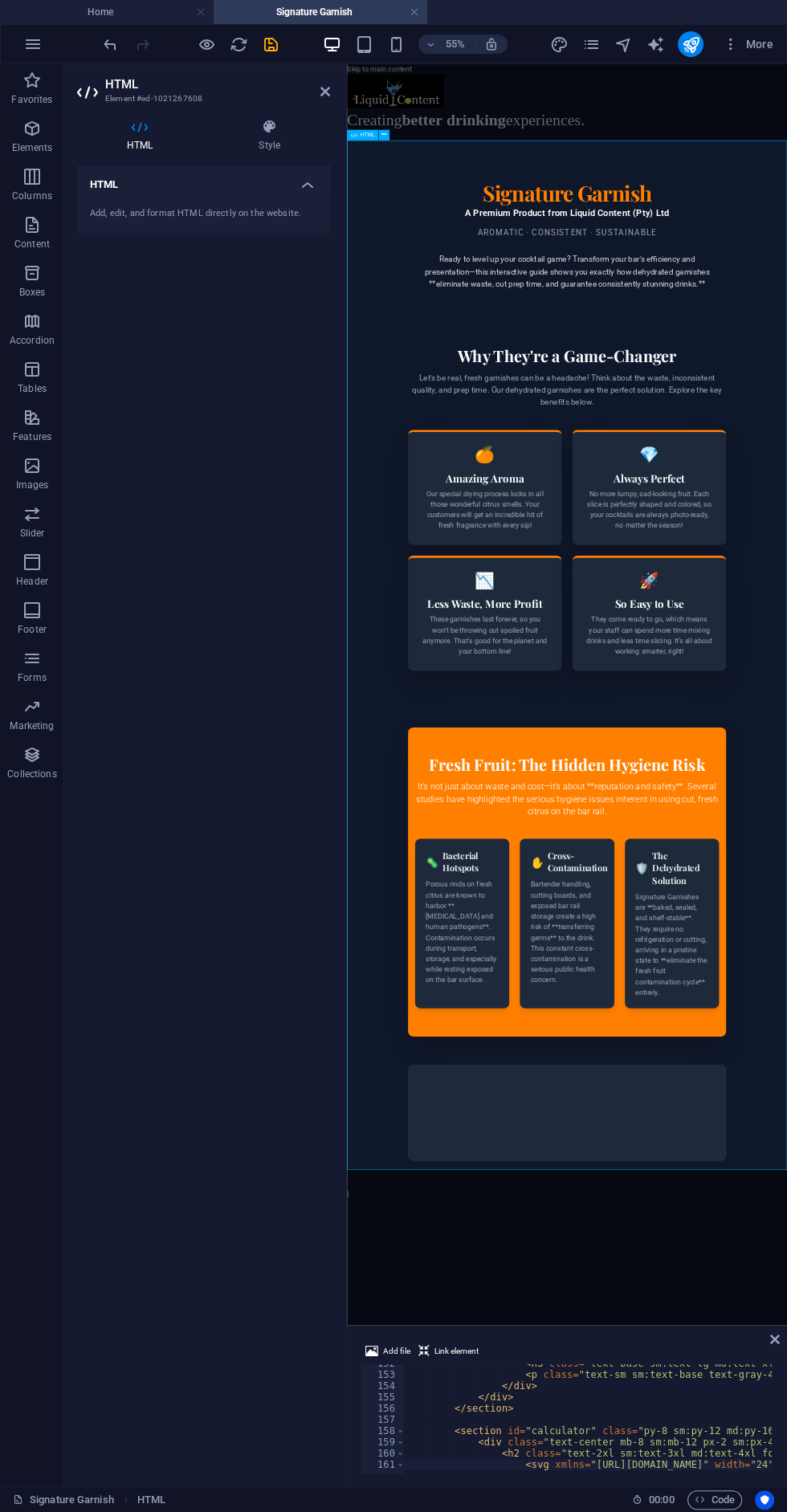
click at [139, 18] on h4 "Home" at bounding box center [106, 12] width 214 height 17
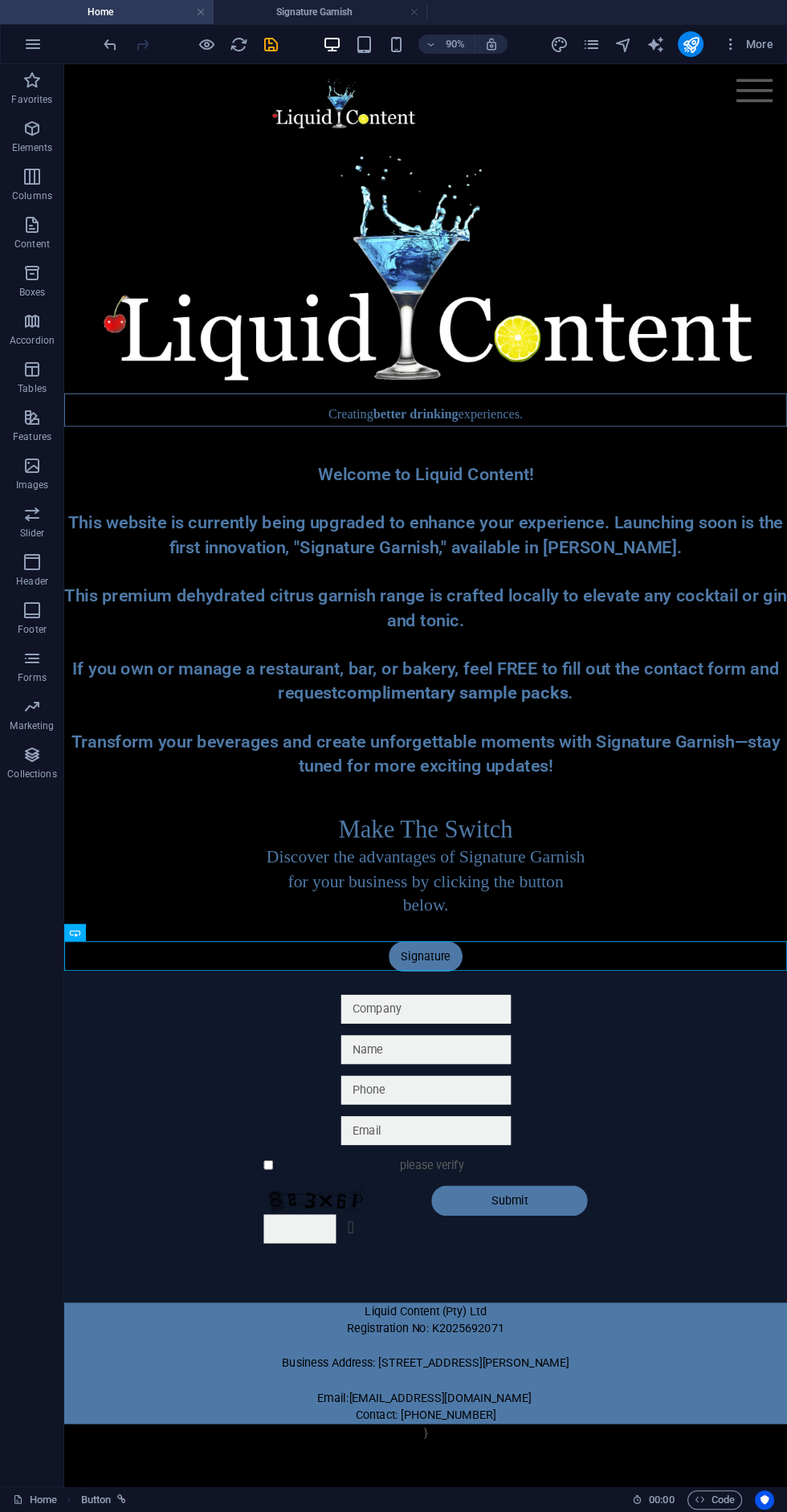
click at [361, 17] on h4 "Signature Garnish" at bounding box center [320, 12] width 214 height 17
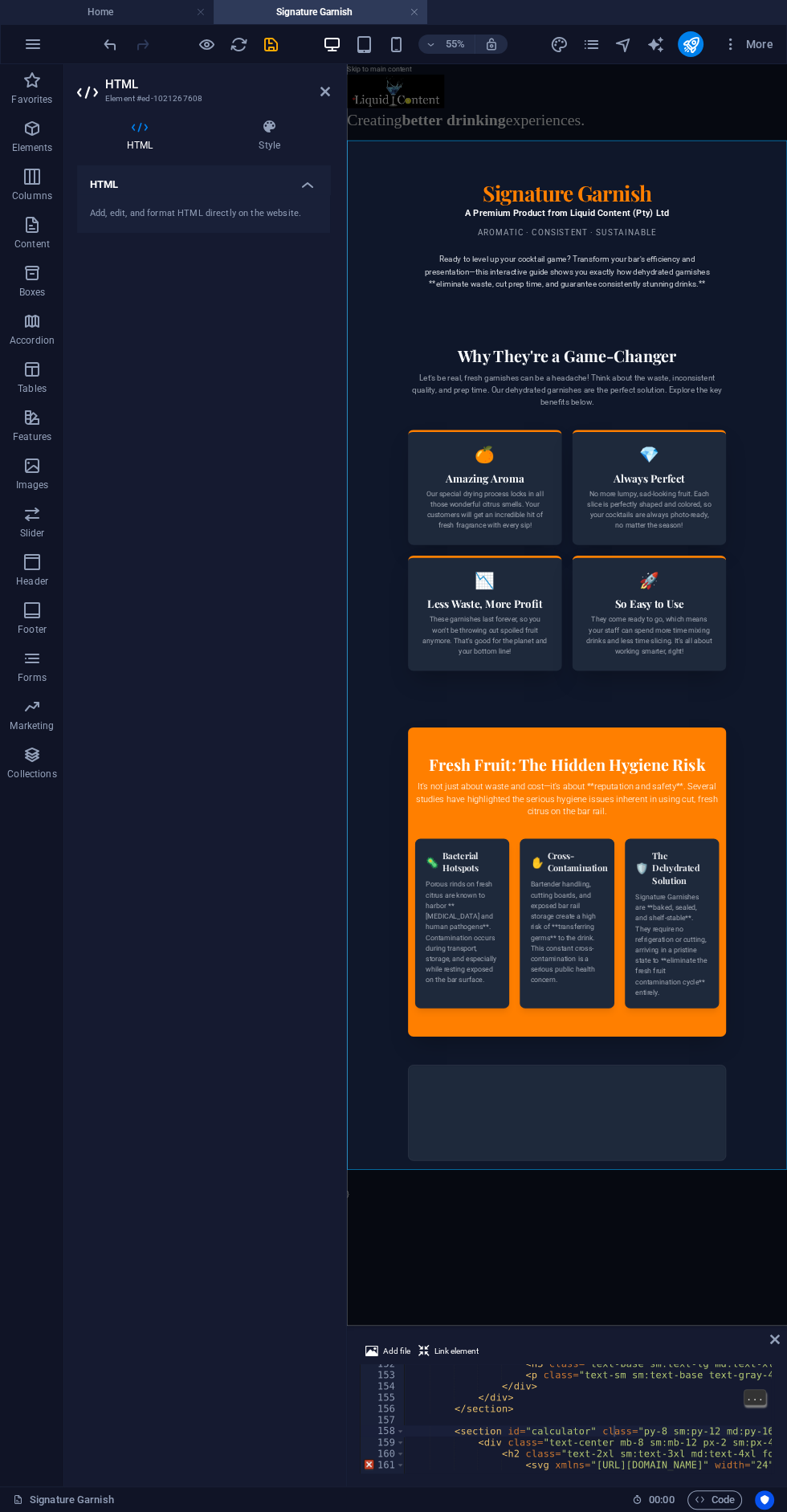
type textarea "</div>"
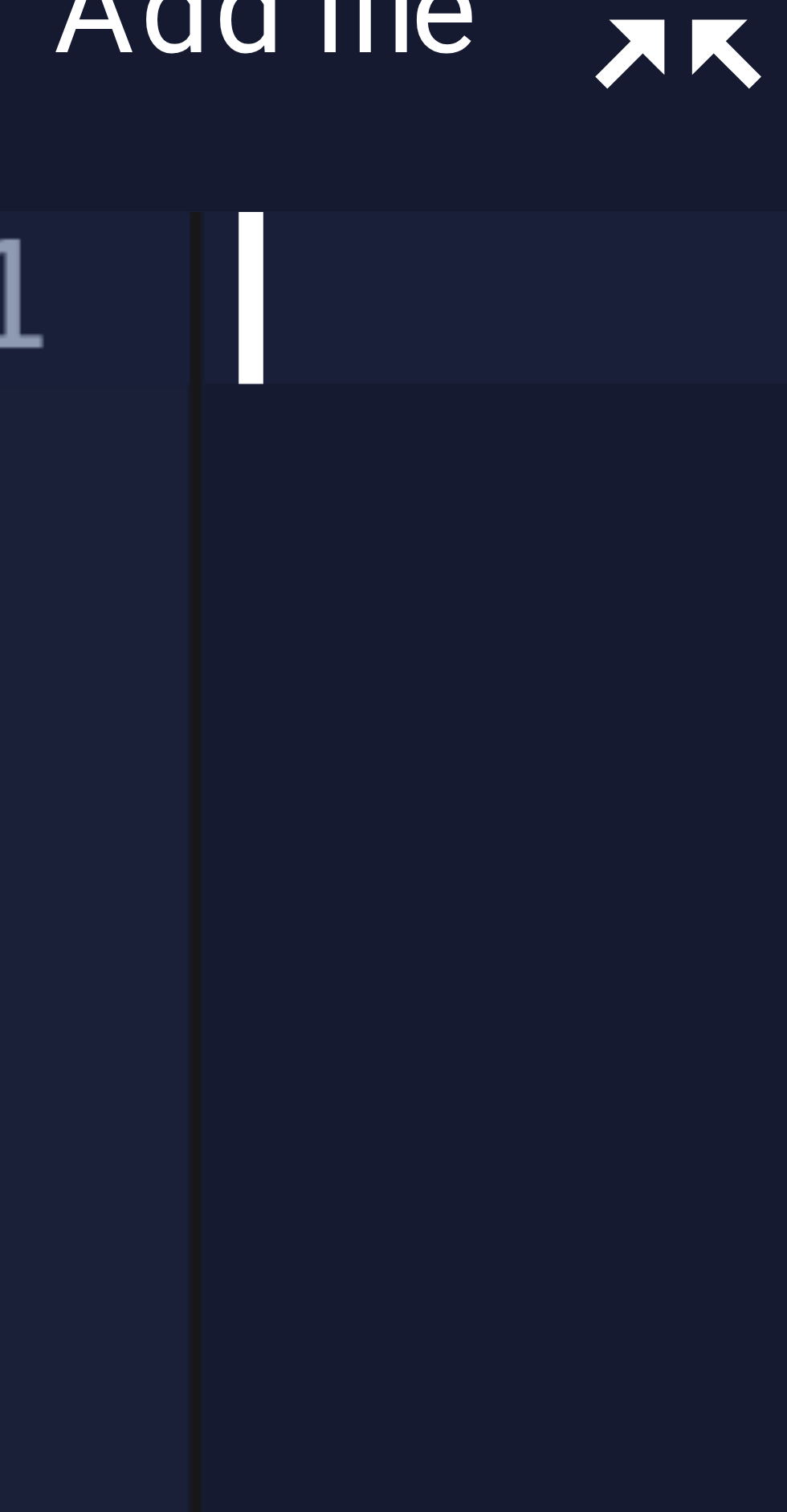
paste textarea "<svg xmlns="[URL][DOMAIN_NAME]" width="24" height="24" class="sm:w-6 sm:h-6 md:…"
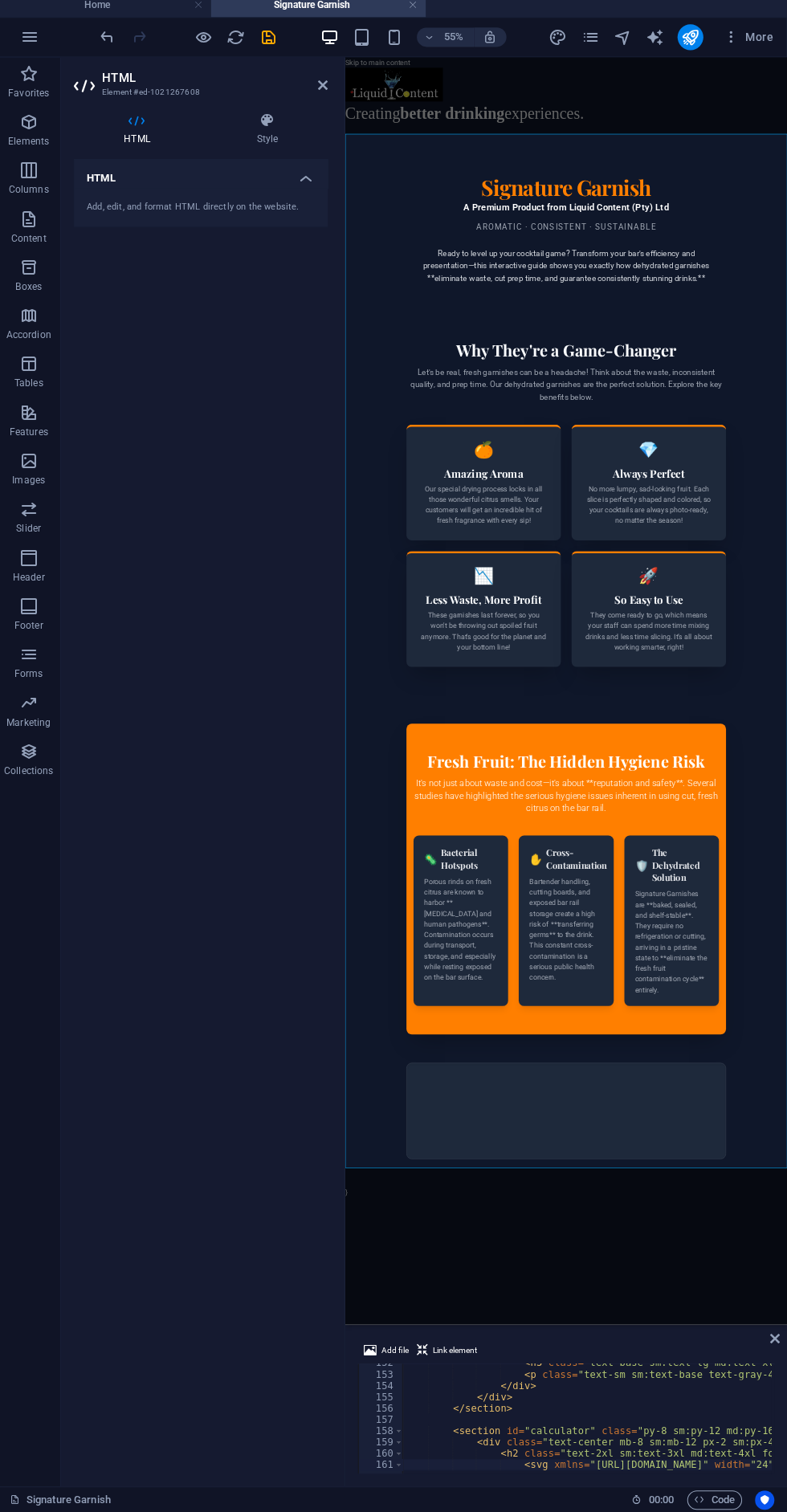
type textarea "<p class="text-sm sm:text-base text-gray-400">Signature Garnishes are **baked, …"
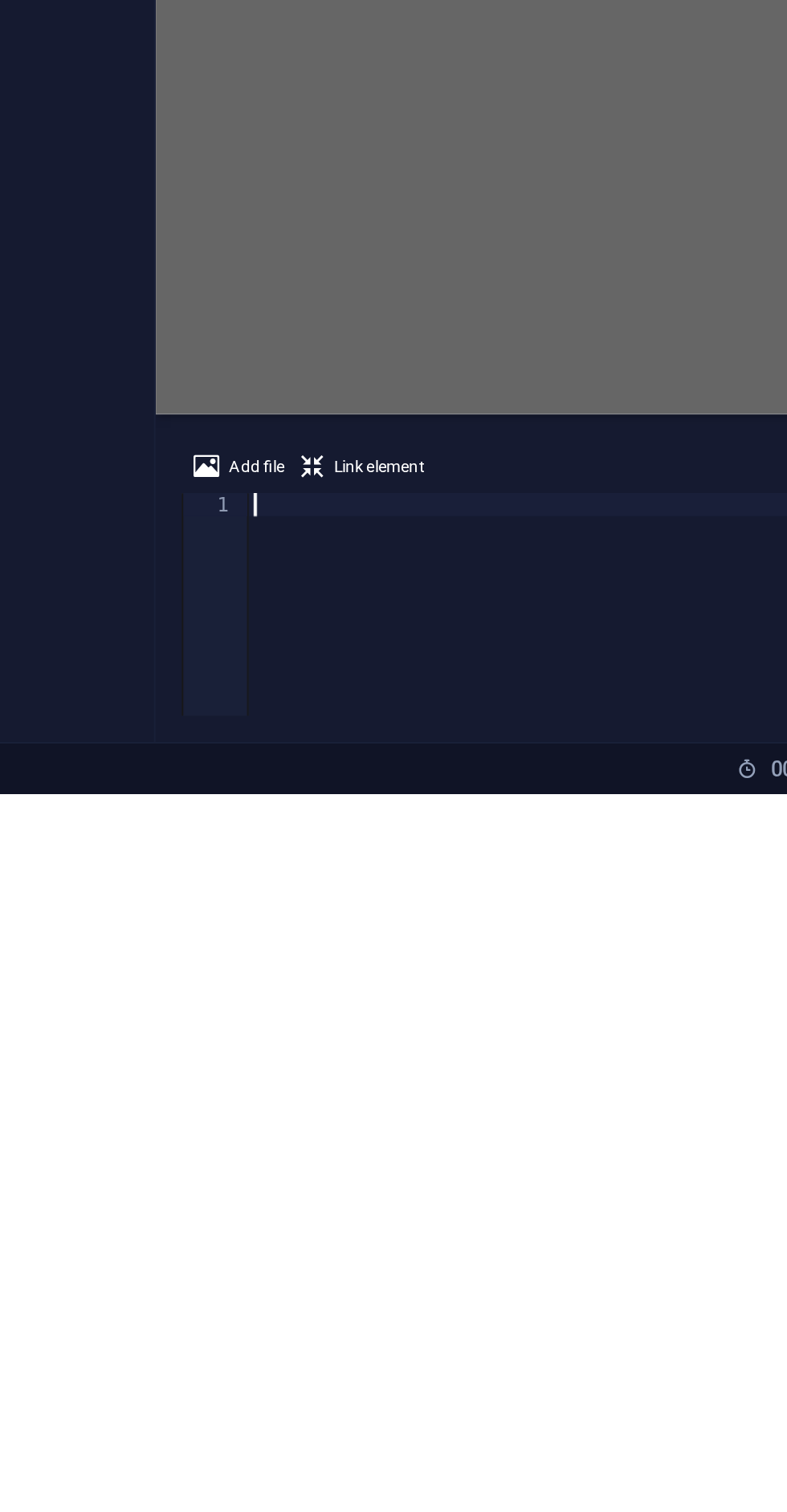
scroll to position [0, 0]
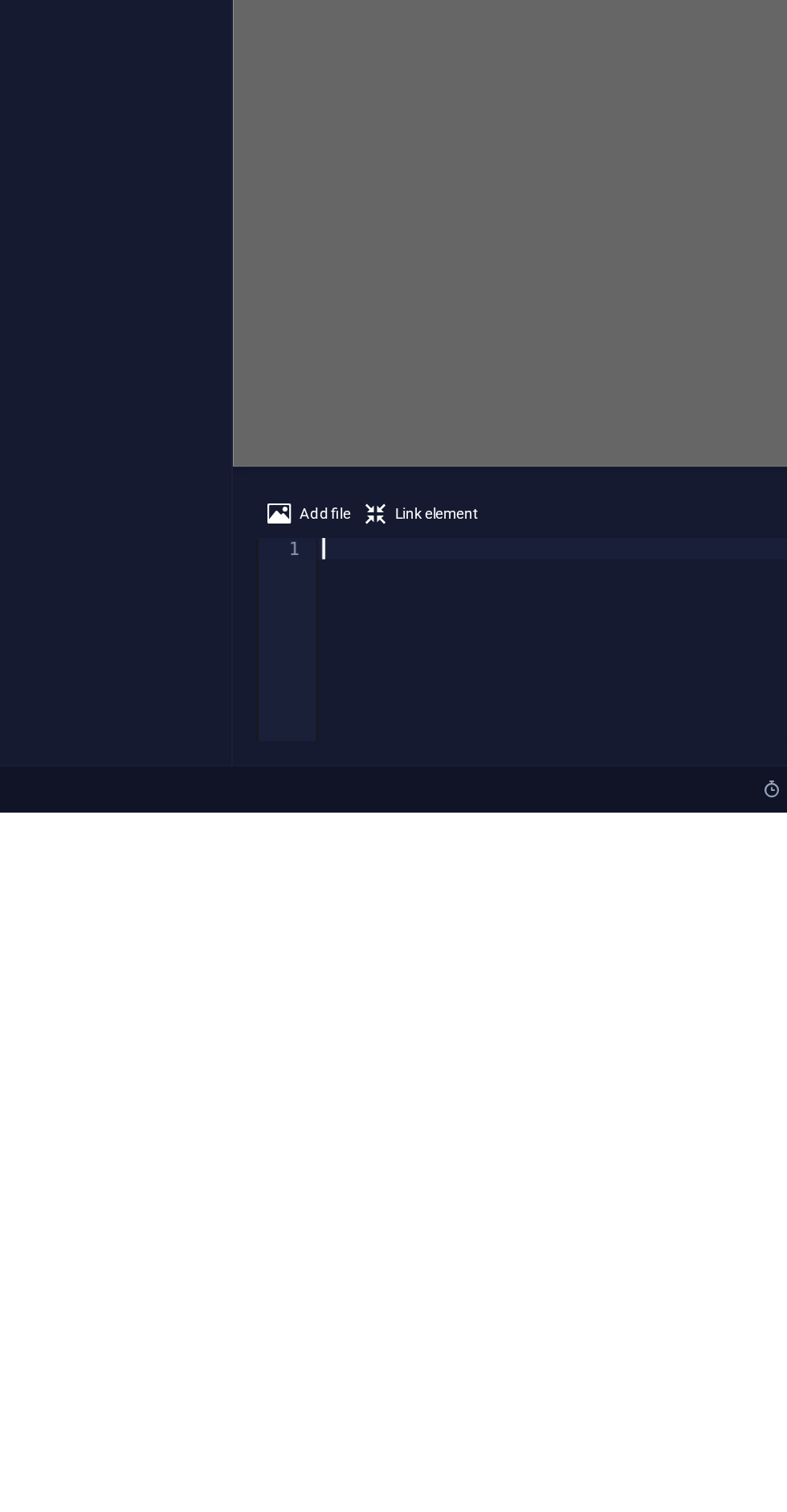
click at [437, 1370] on div at bounding box center [583, 1429] width 383 height 128
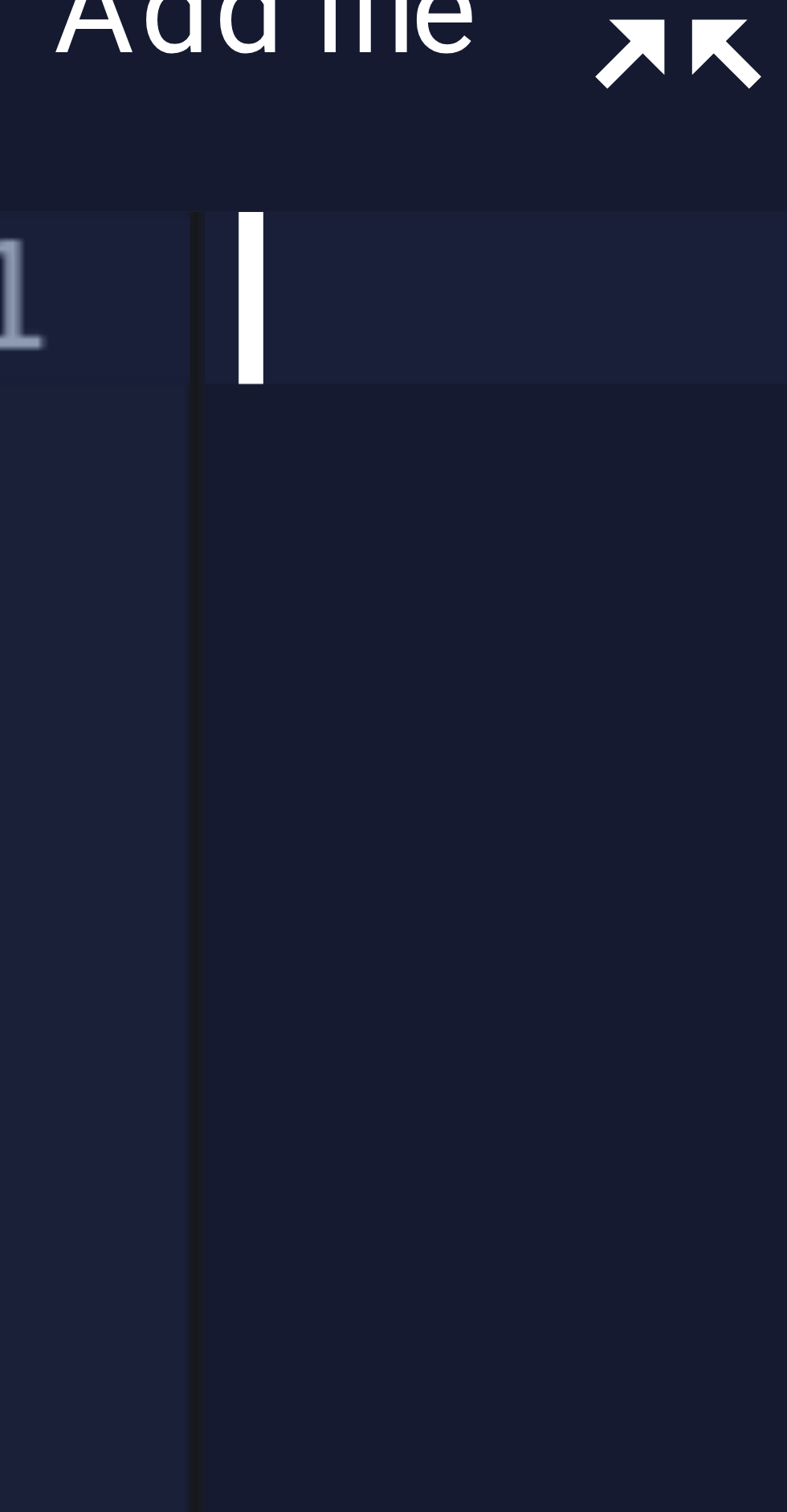
paste textarea "</html>"
type textarea "</html>"
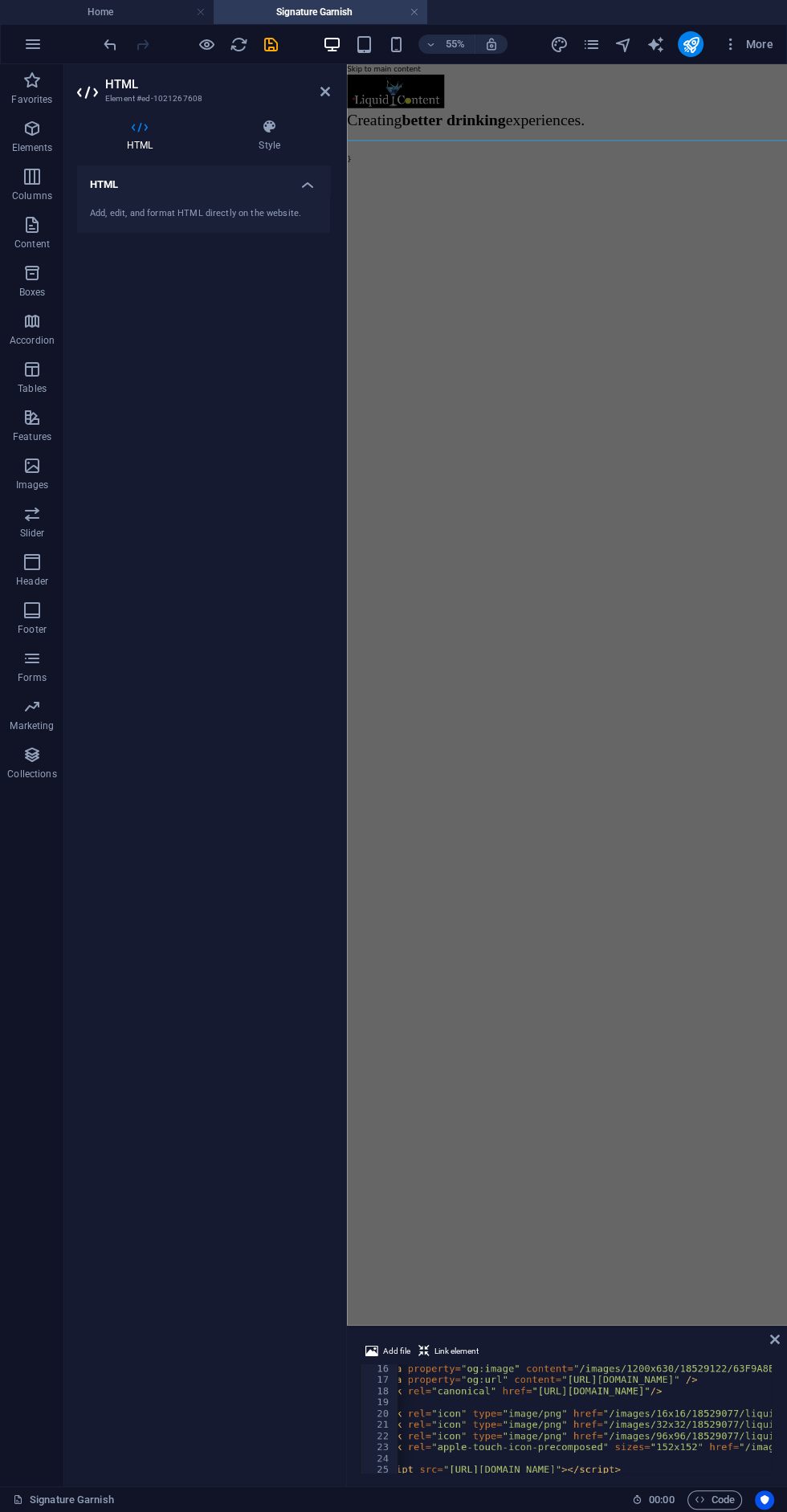
scroll to position [0, 58]
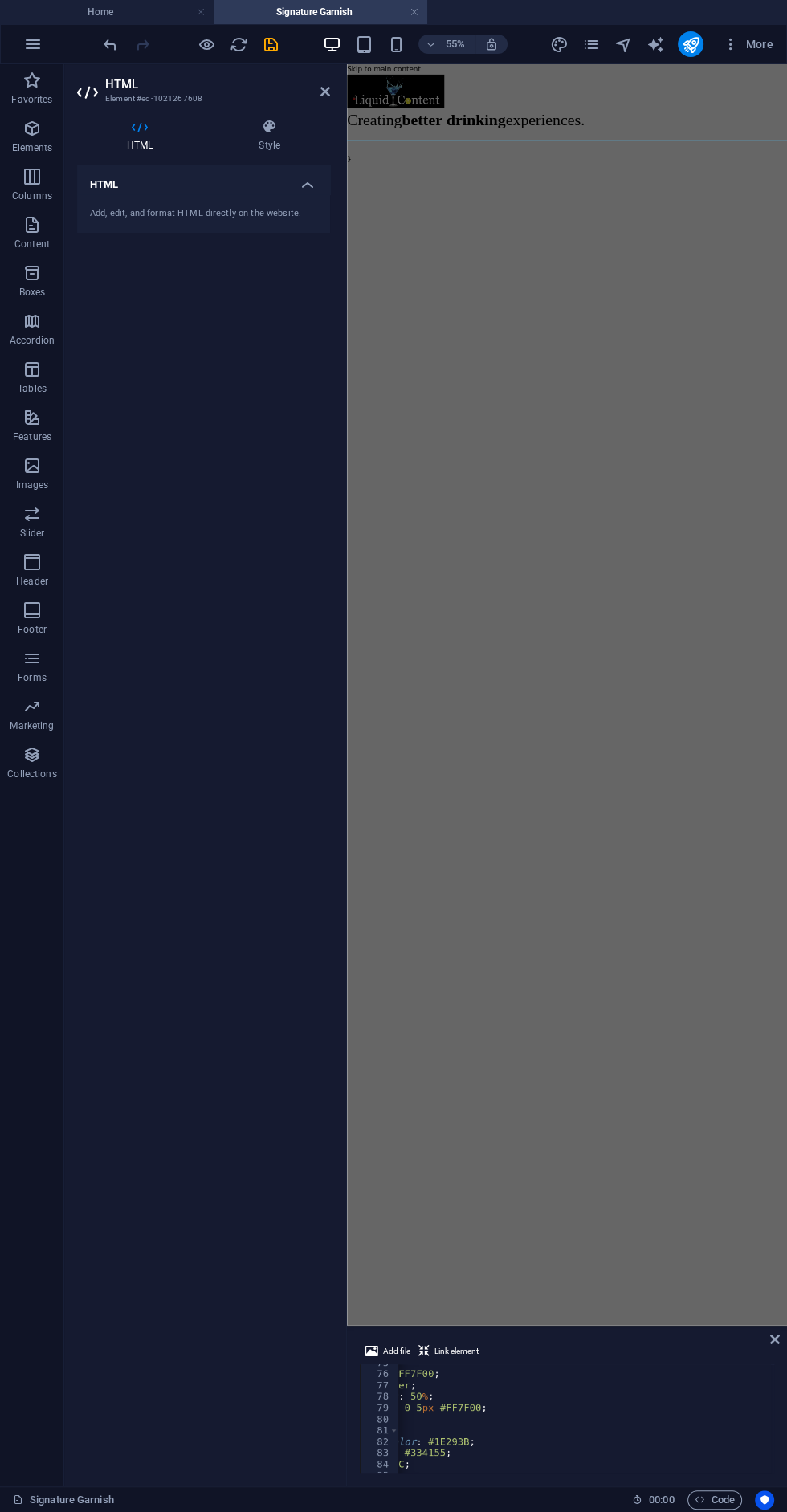
click at [786, 247] on html "Skip to main content Creating better drinking experiences. Signature Garnish | …" at bounding box center [747, 156] width 800 height 183
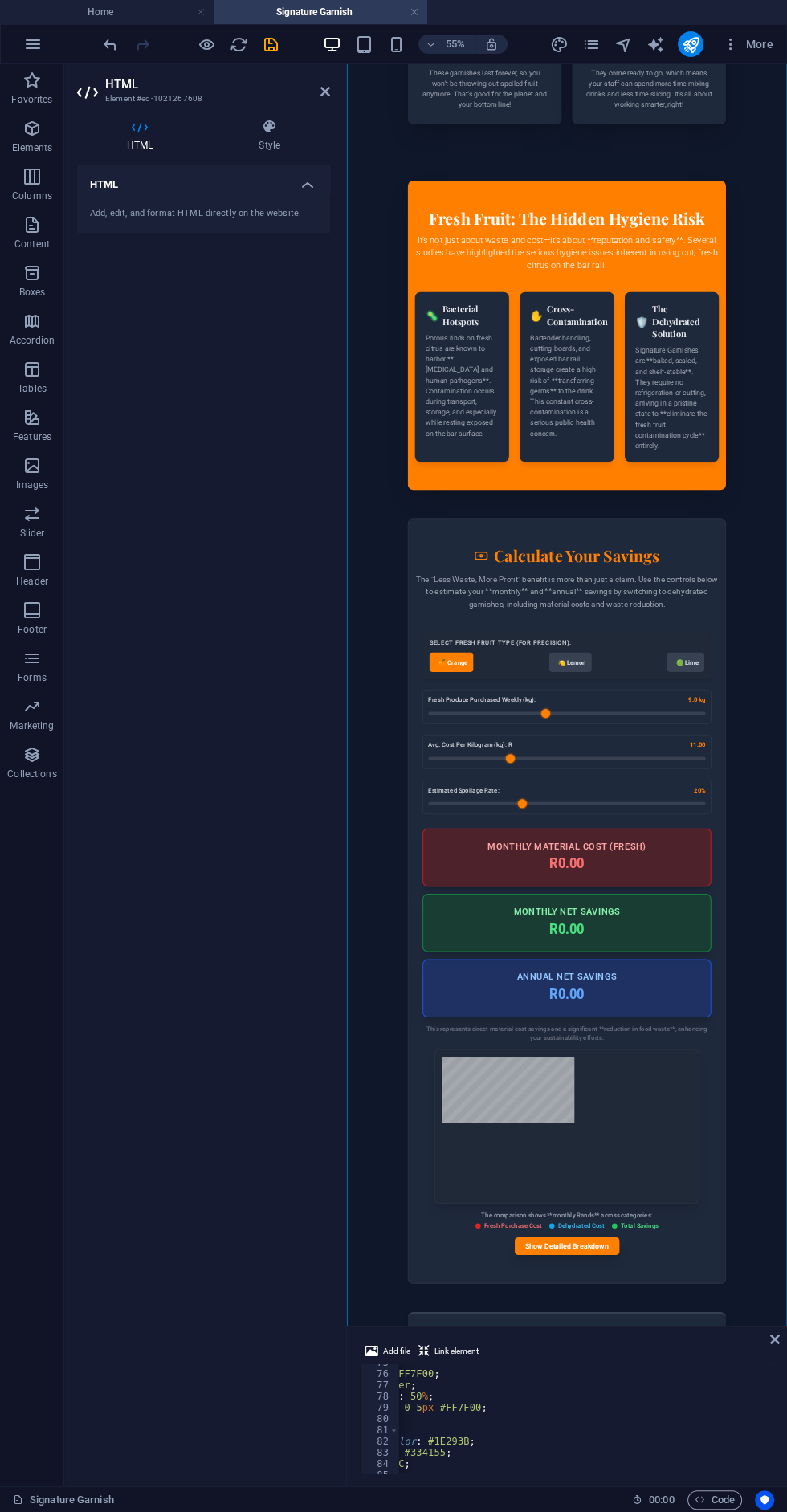
type input "18"
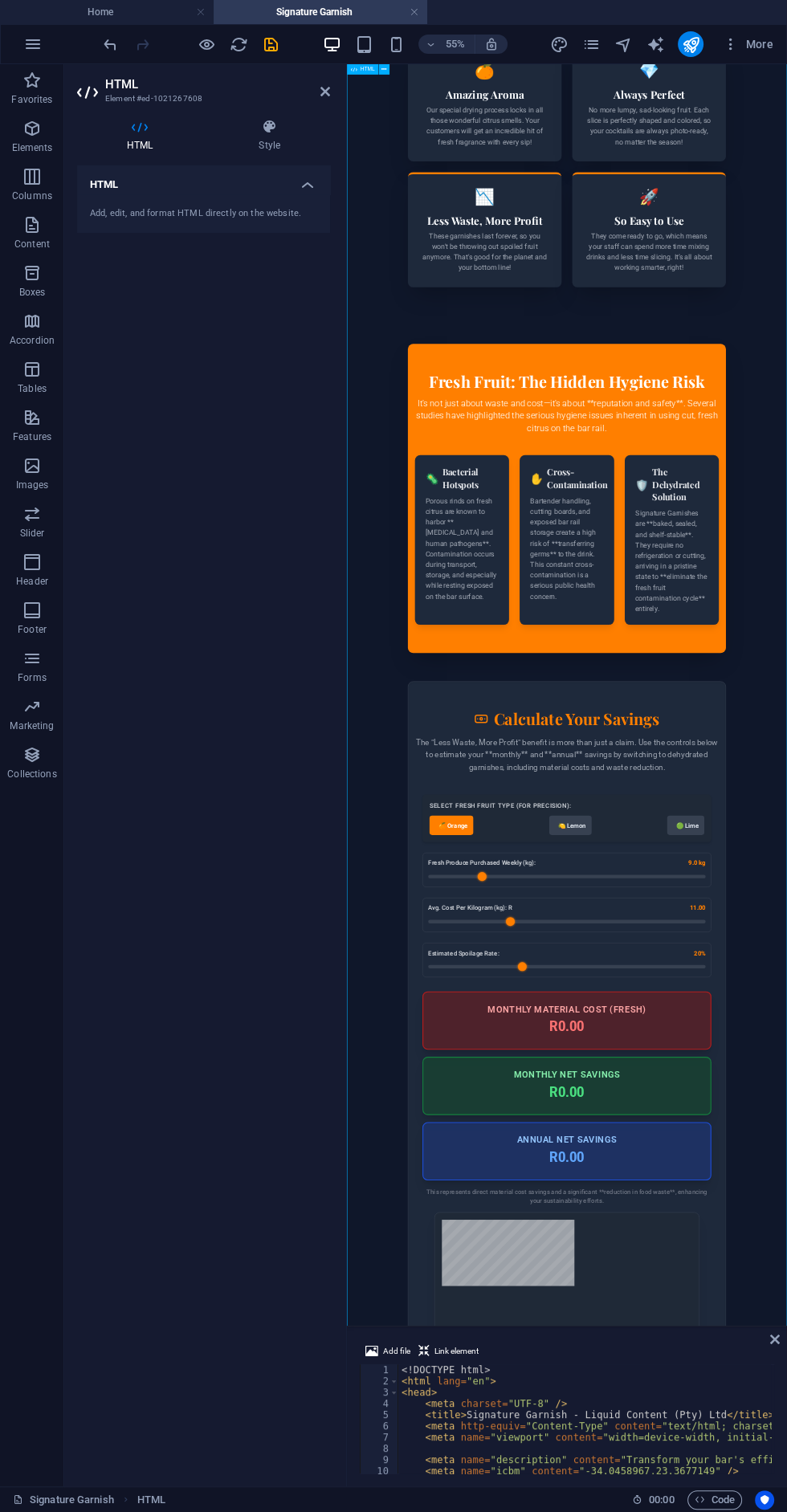
type input "4.5"
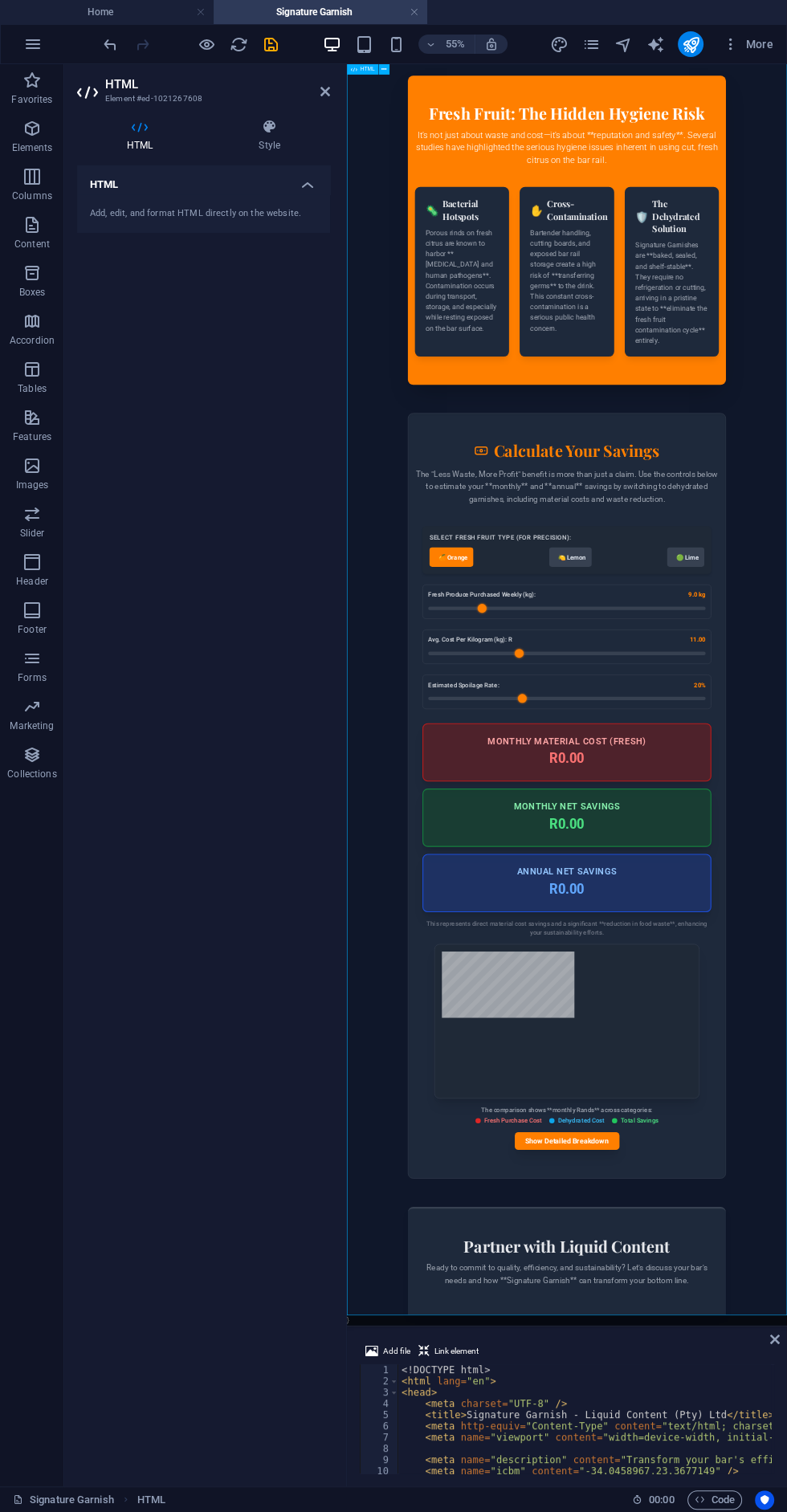
type input "19.5"
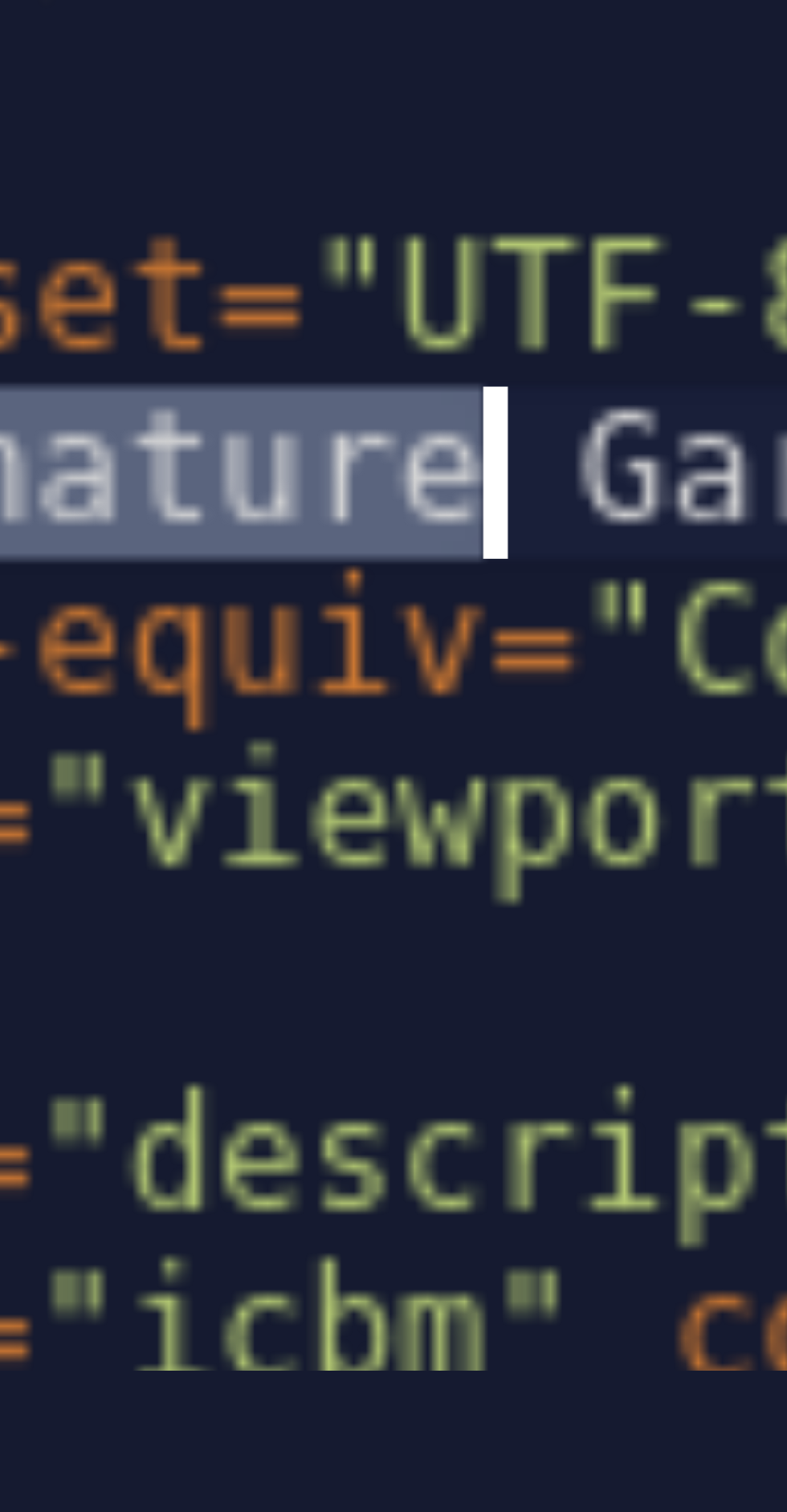
scroll to position [0, 9]
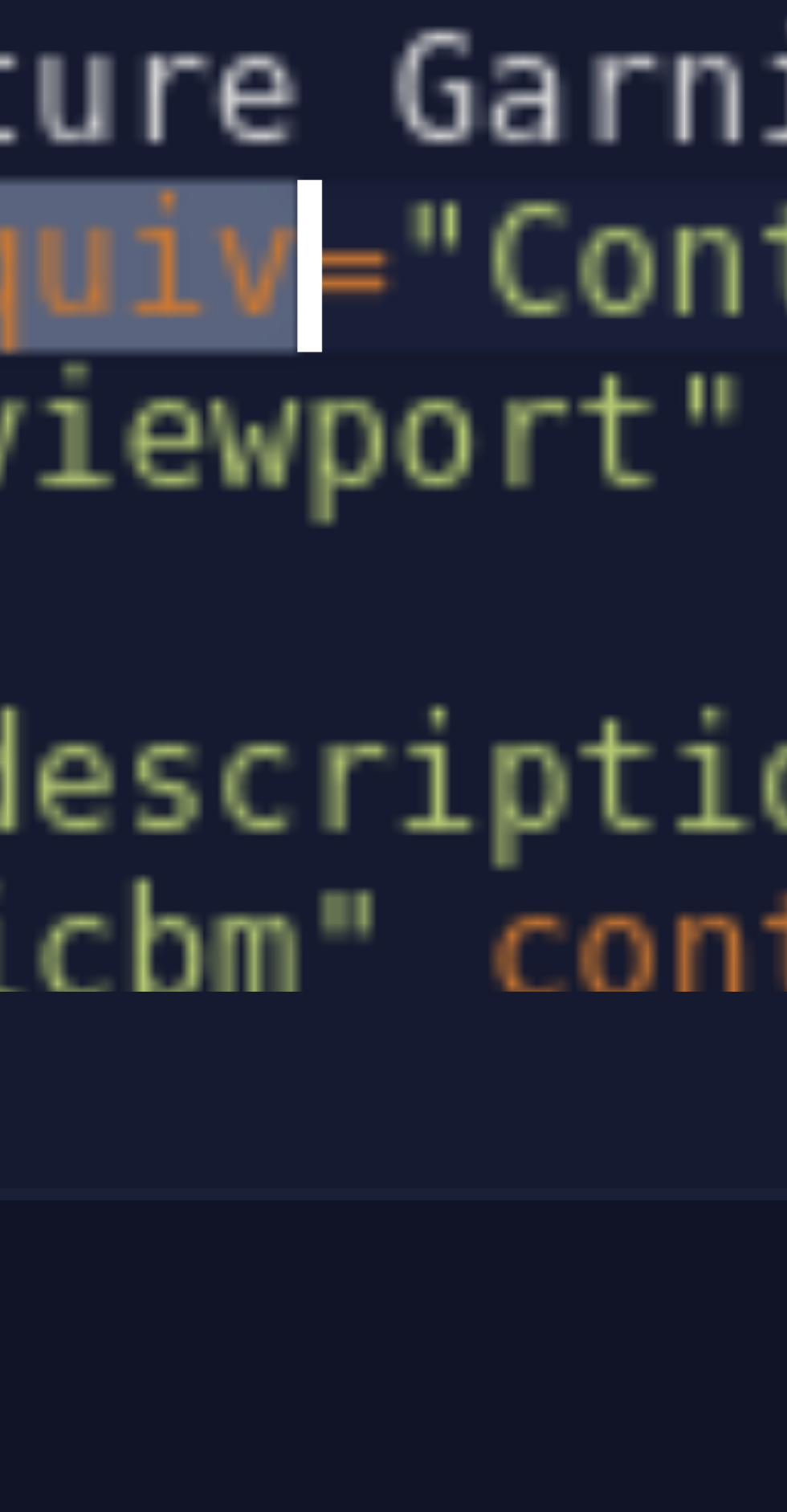
type textarea "</body> </html>"
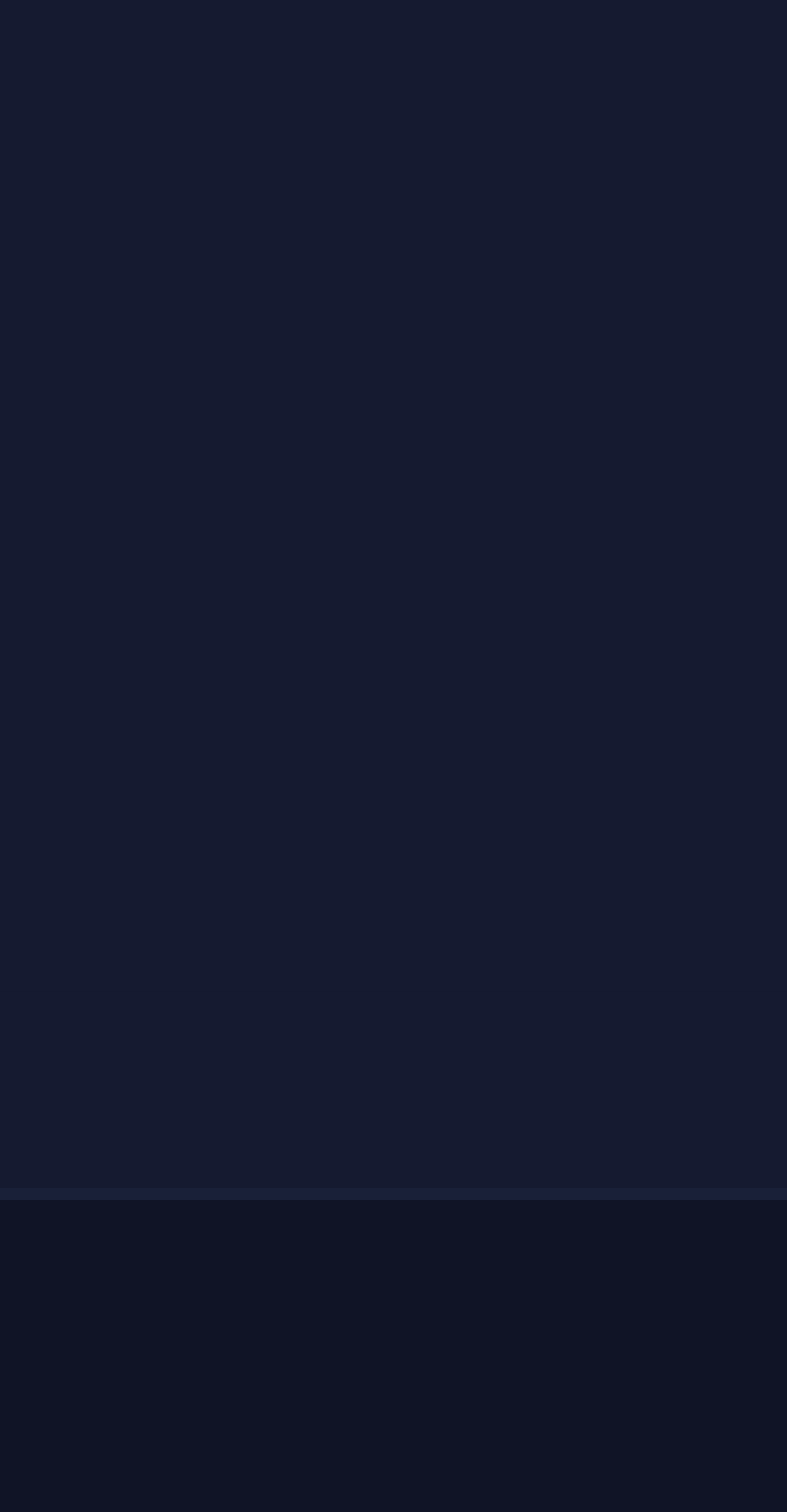
scroll to position [0, 0]
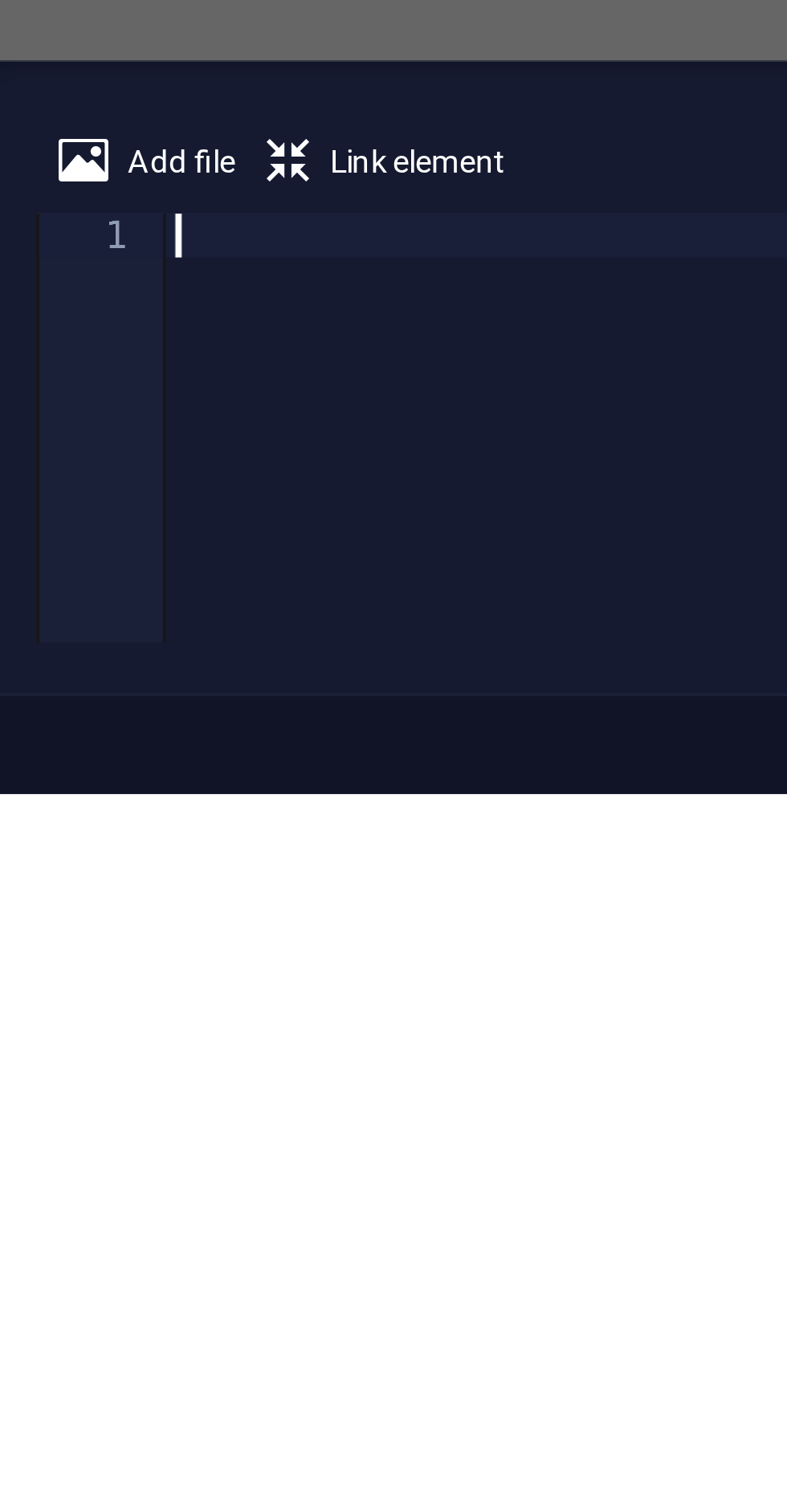
click at [446, 1353] on span "Link element" at bounding box center [456, 1351] width 44 height 19
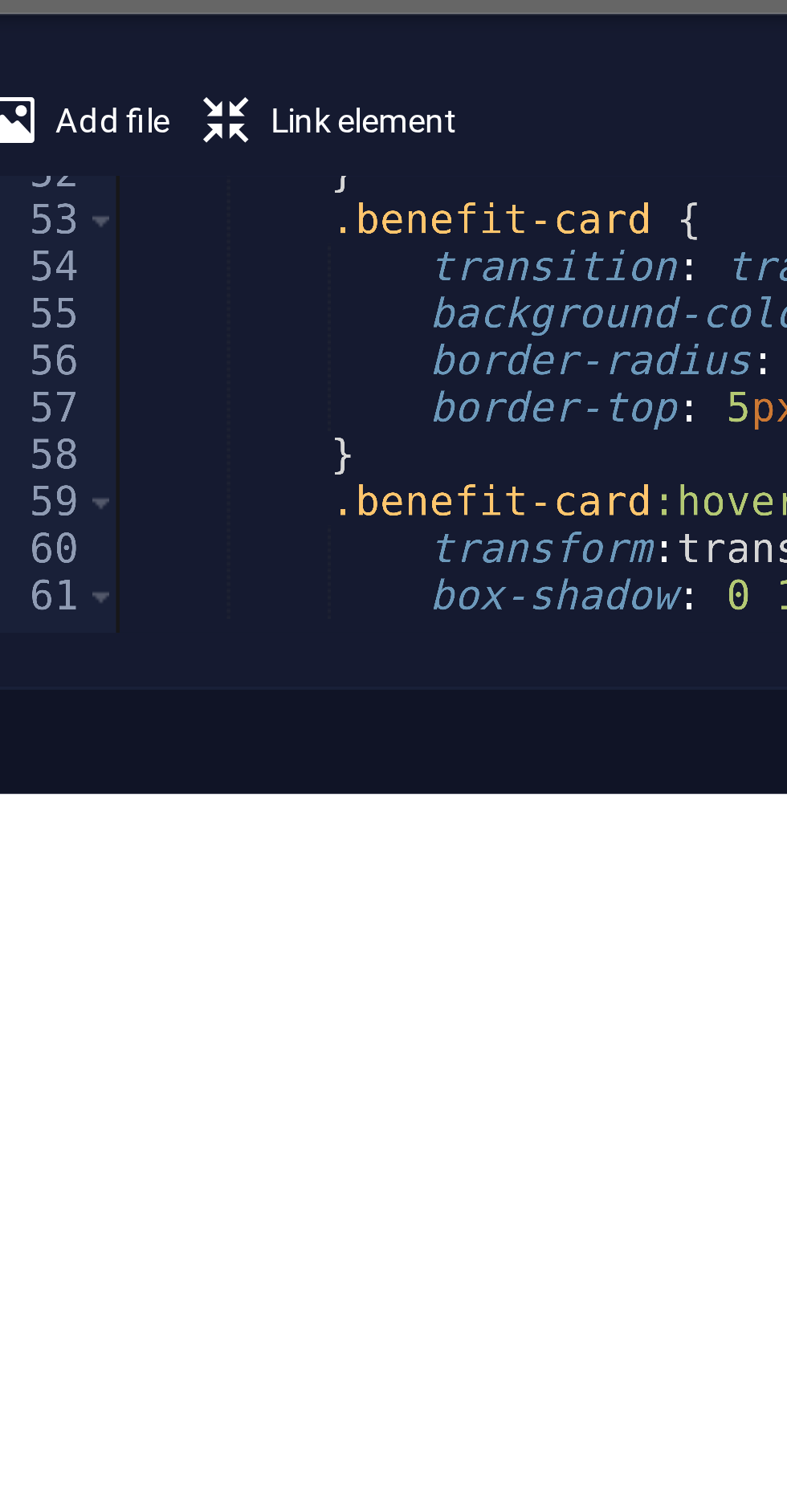
click at [390, 1466] on span at bounding box center [394, 1465] width 9 height 12
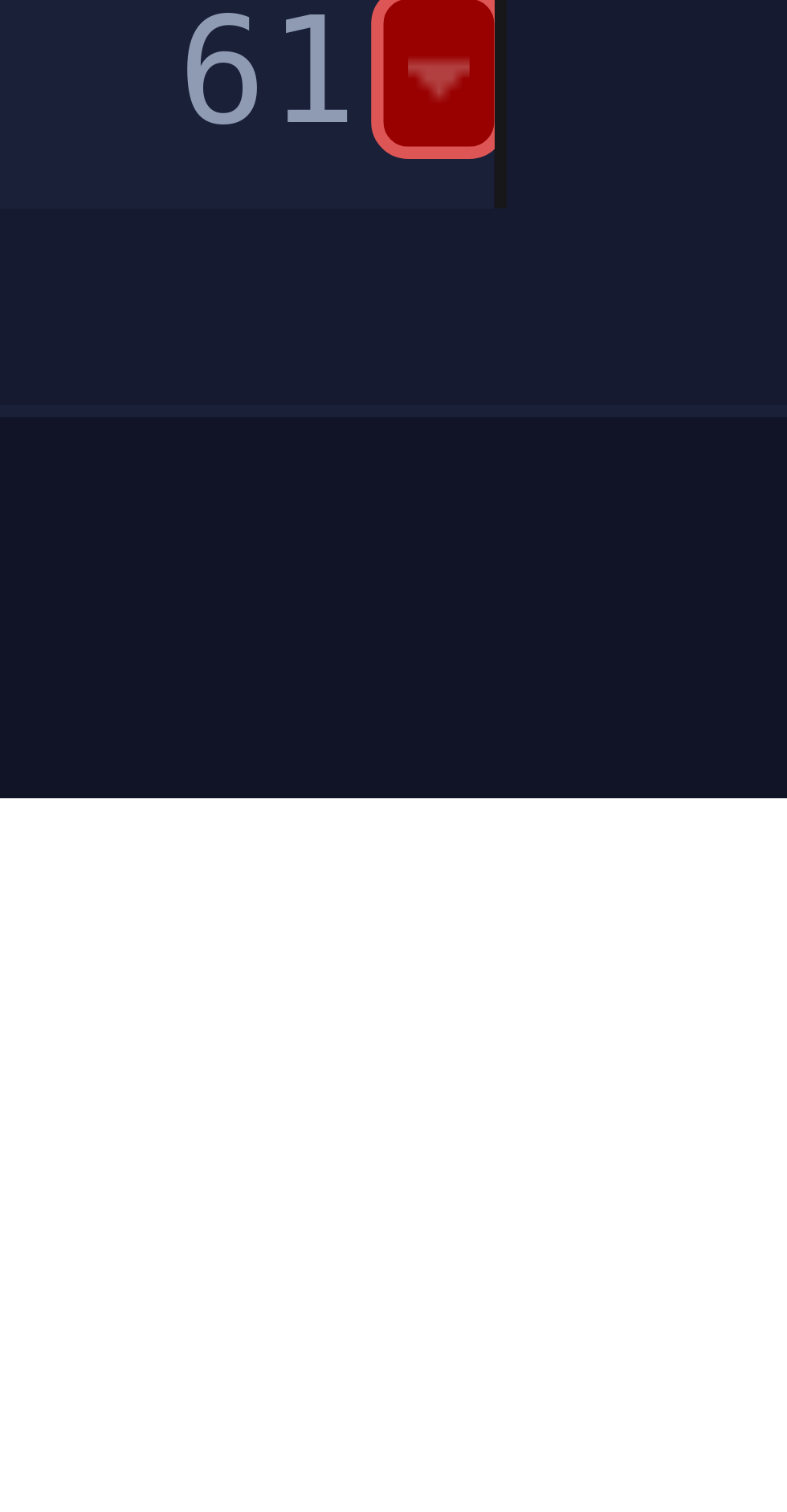
click at [394, 1466] on span at bounding box center [394, 1465] width 9 height 12
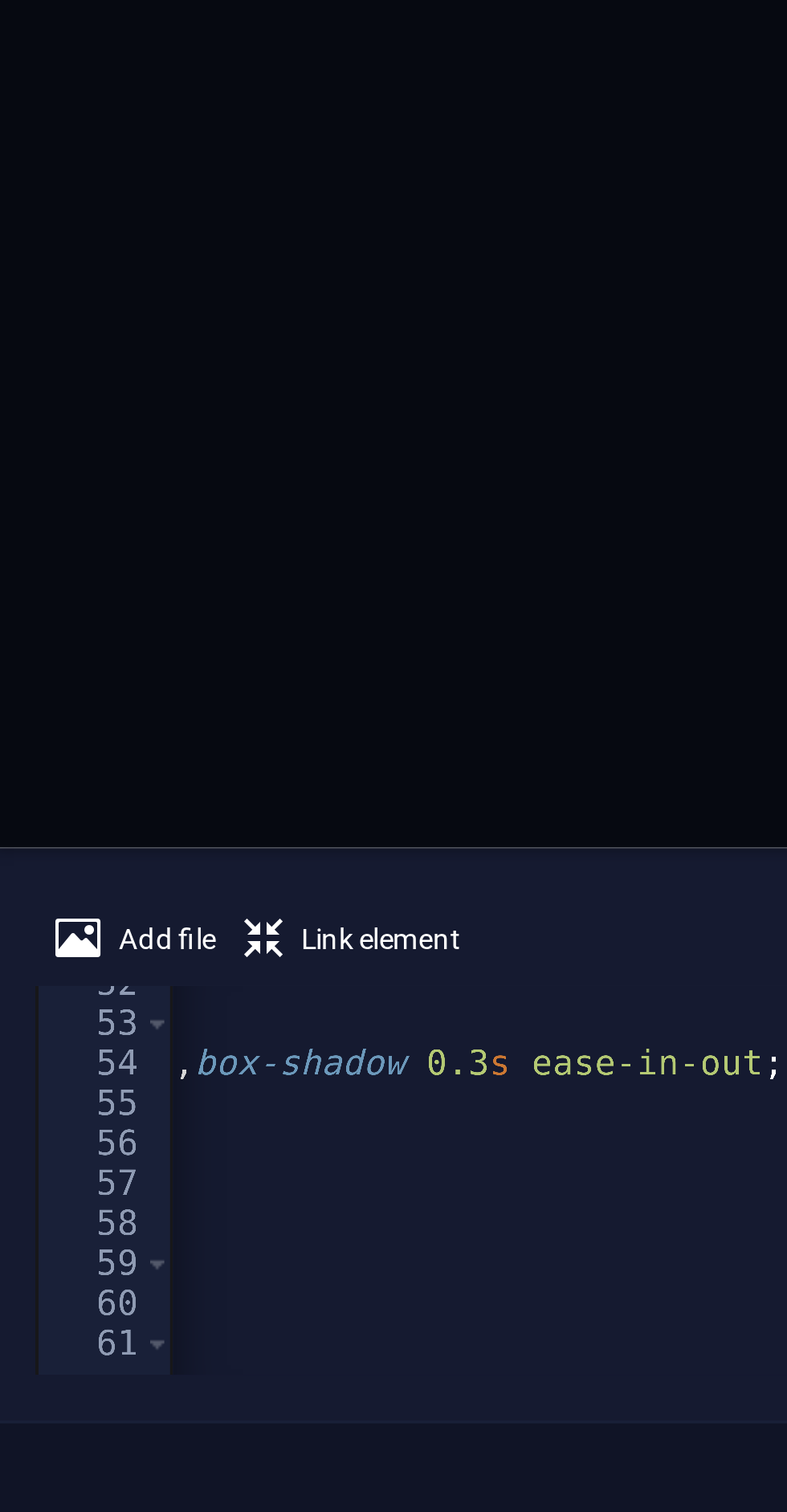
scroll to position [0, 292]
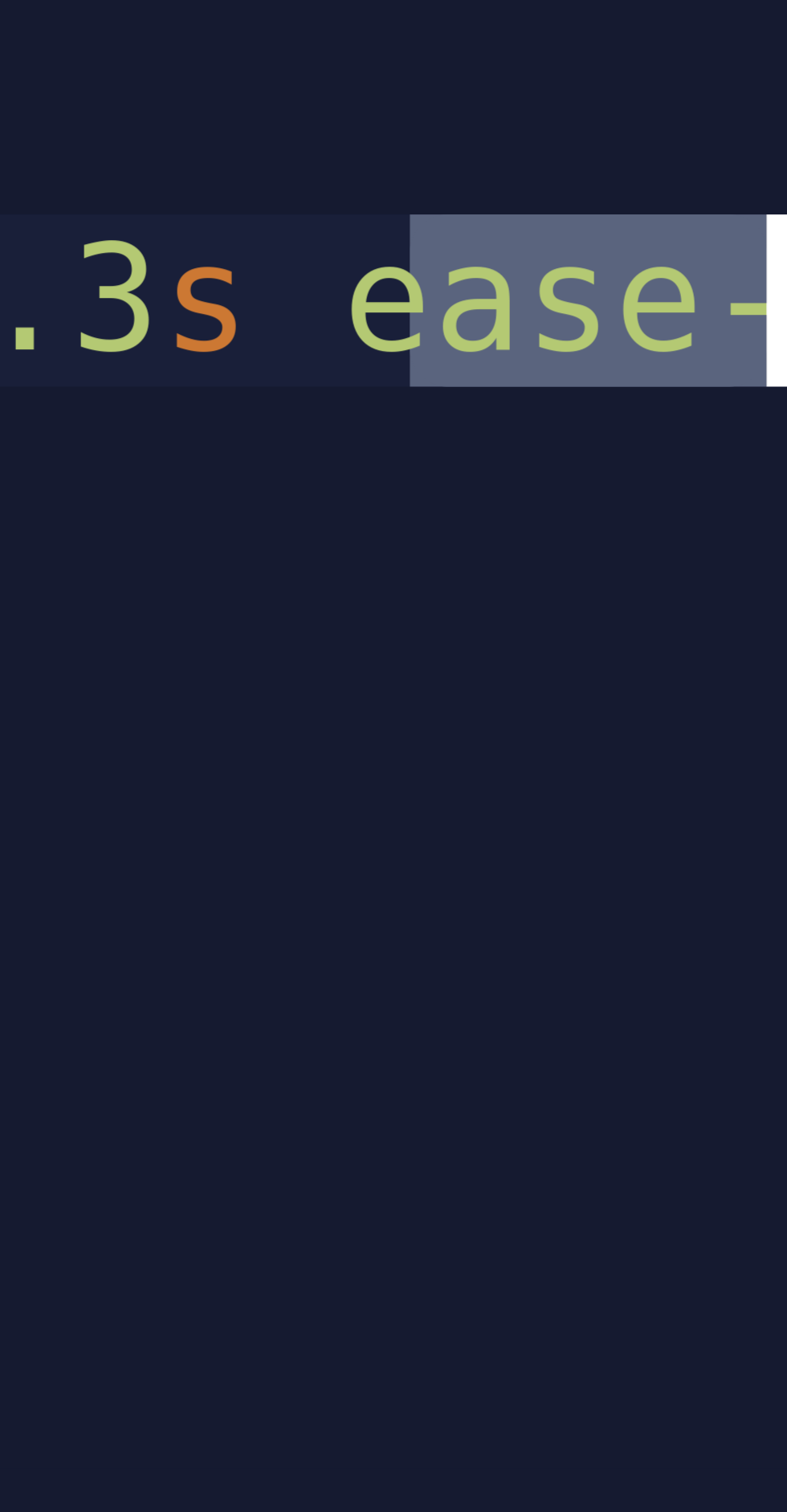
type textarea "transform: translateY(-8px); box-shadow: 0 15px 20px -5px rgb(0"
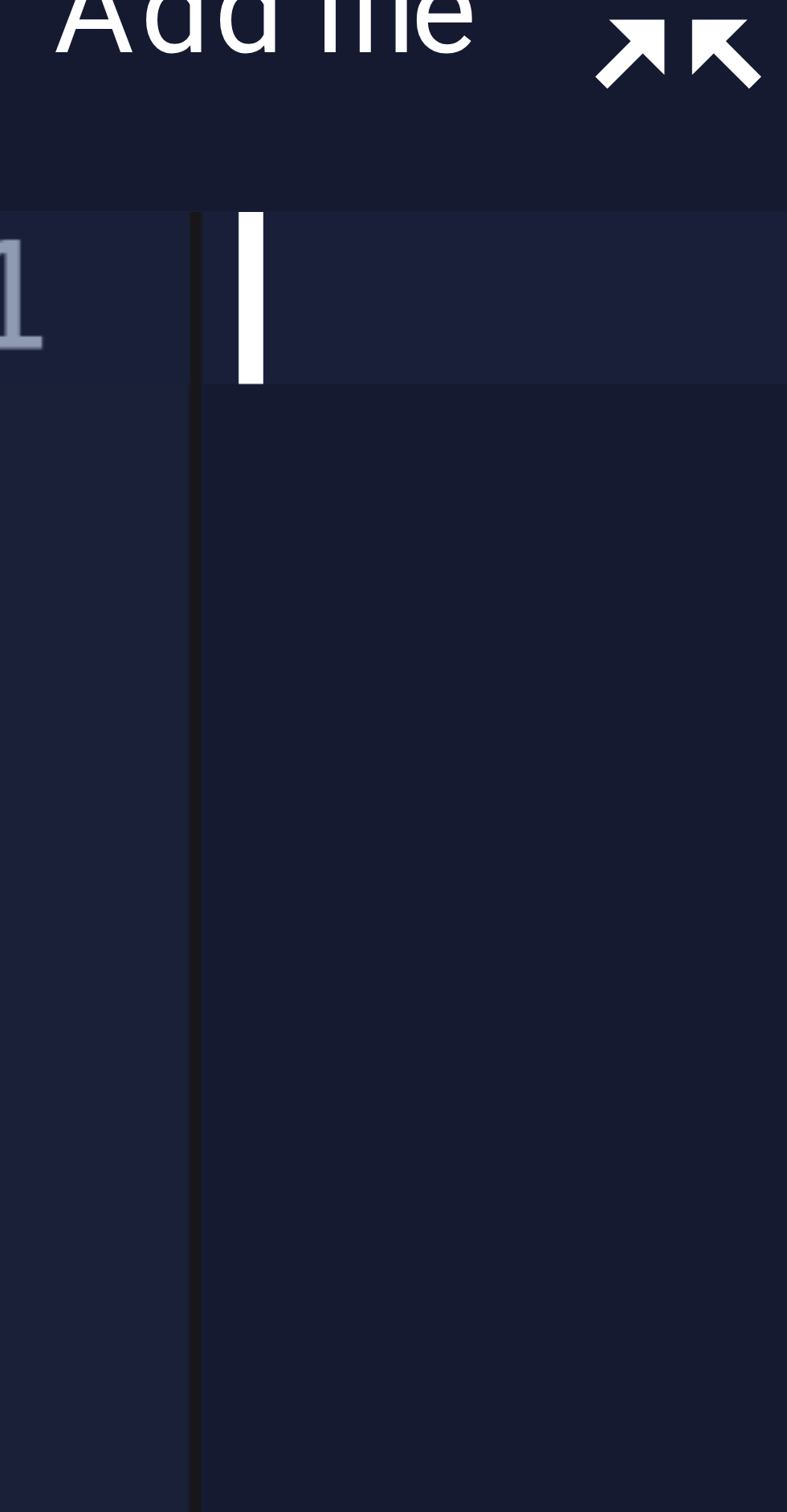
paste textarea "</html>"
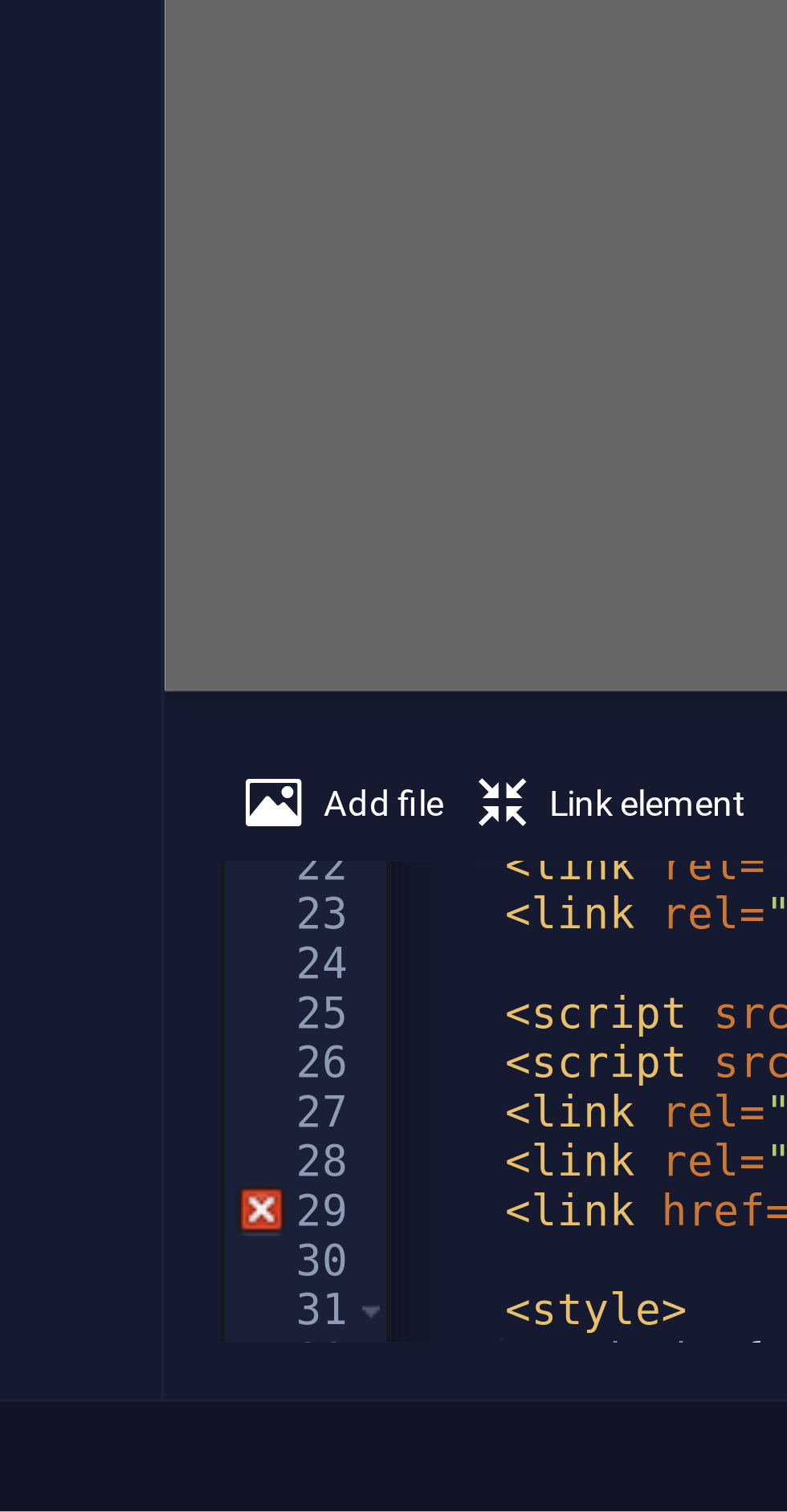
click at [387, 1442] on div "29" at bounding box center [380, 1444] width 38 height 12
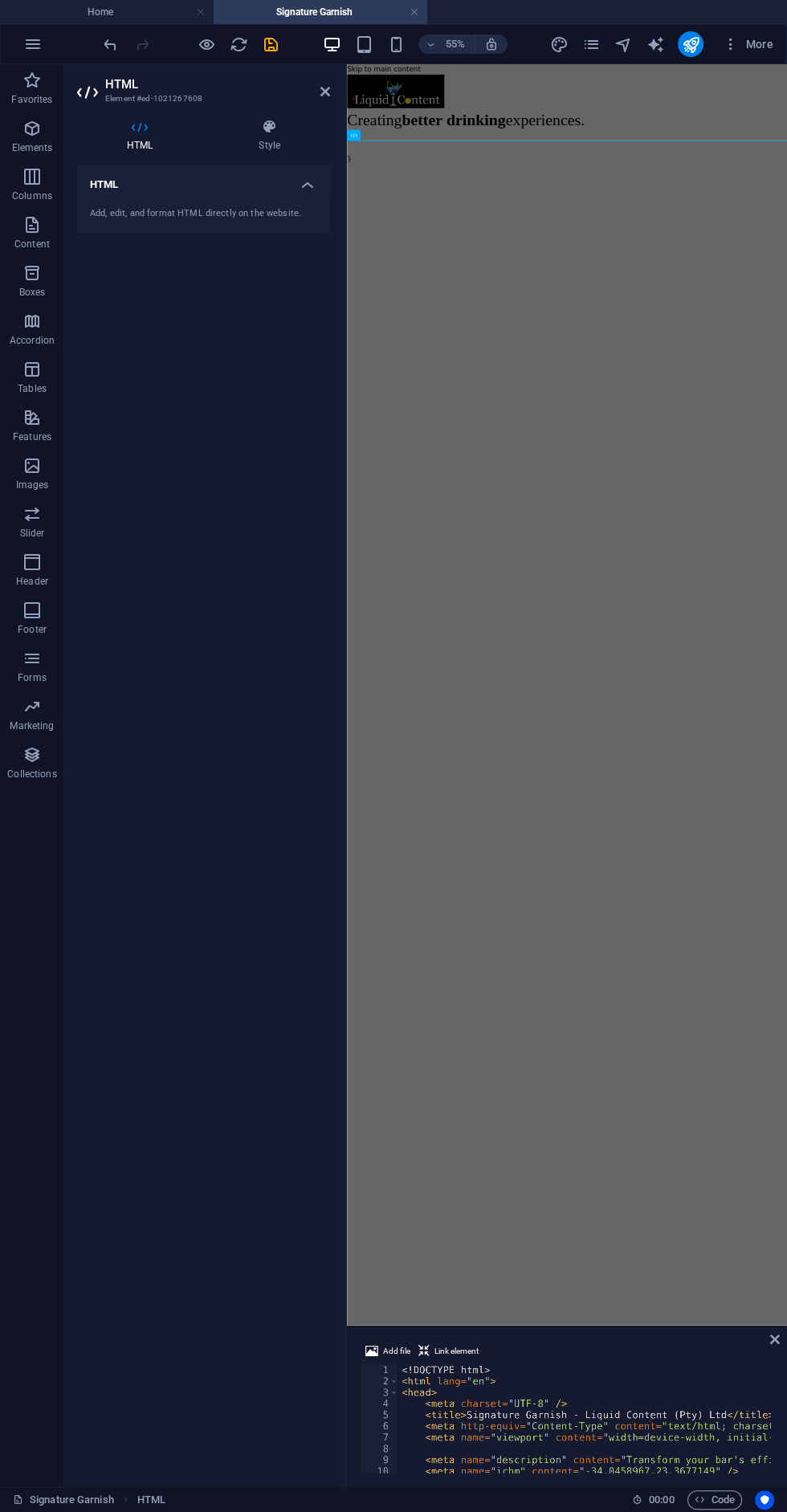
click at [354, 135] on icon at bounding box center [354, 135] width 7 height 11
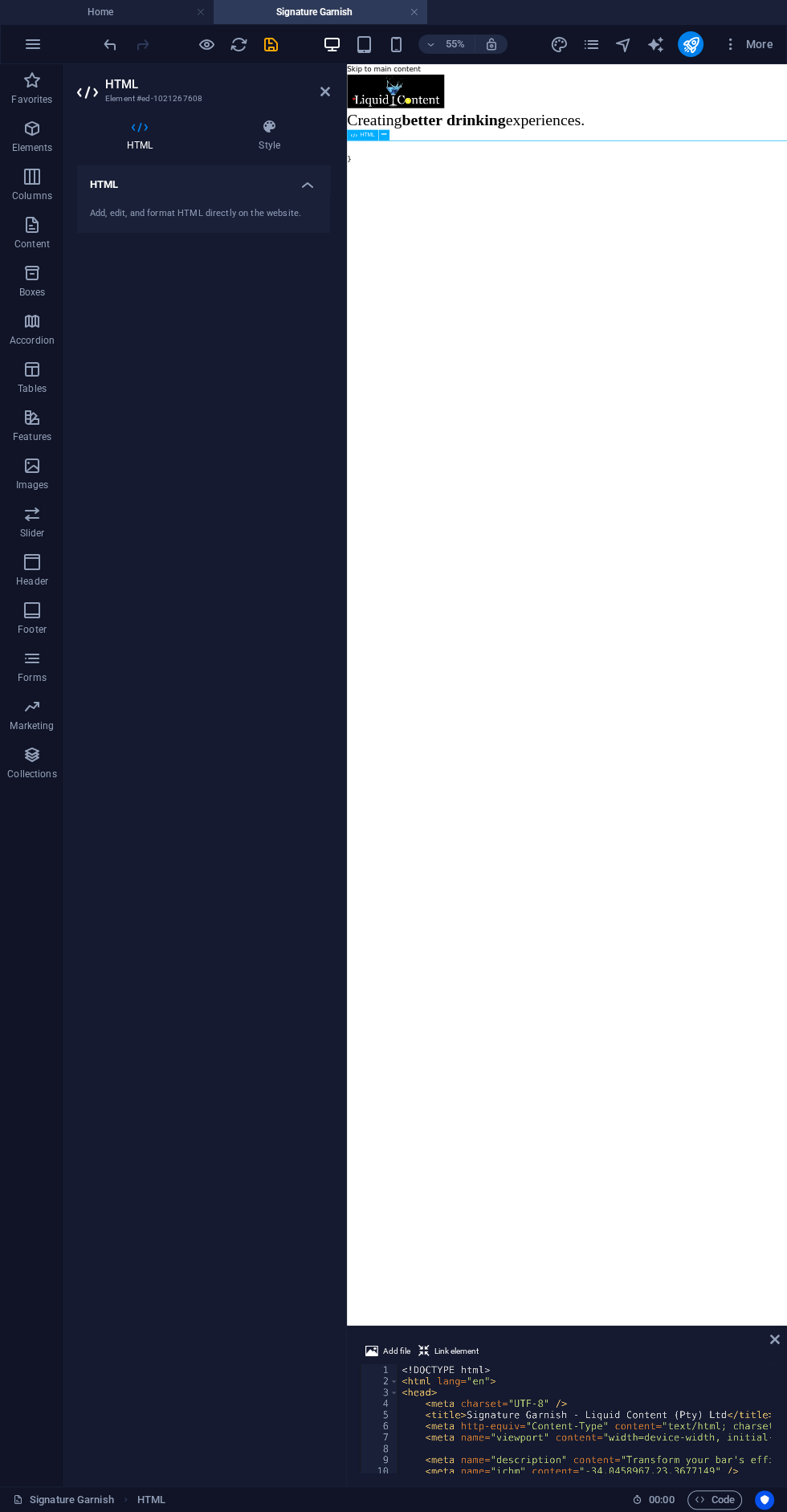
type textarea "<style><a href="#ed-1021267608" class="wv-link-elm"></a>"
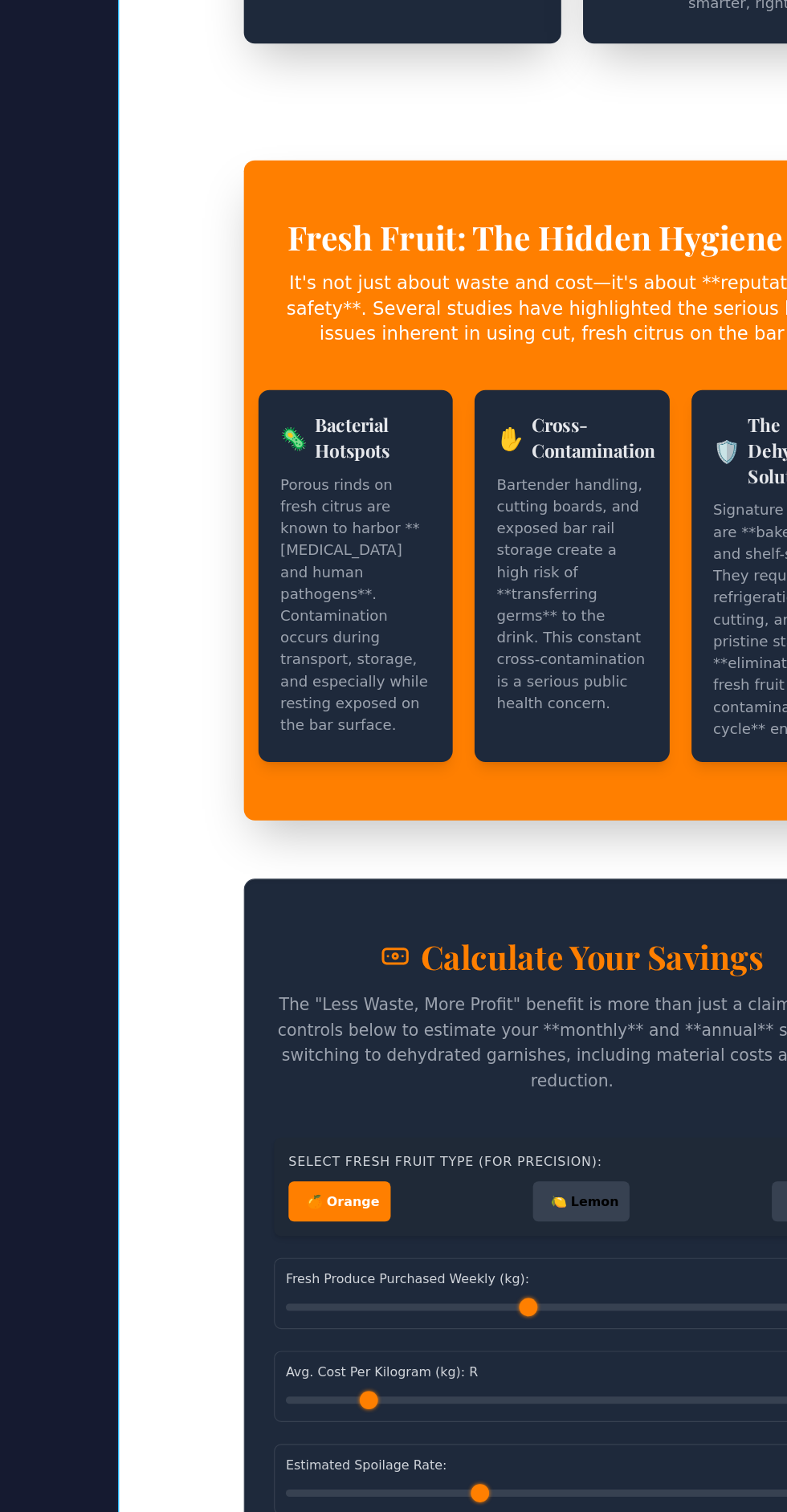
click at [567, 910] on div "Signature Garnish - Liquid Content (Pty) Ltd Signature Garnish A Premium Produc…" at bounding box center [517, 648] width 800 height 3420
click at [542, 886] on div "Signature Garnish - Liquid Content (Pty) Ltd Signature Garnish A Premium Produc…" at bounding box center [517, 648] width 800 height 3420
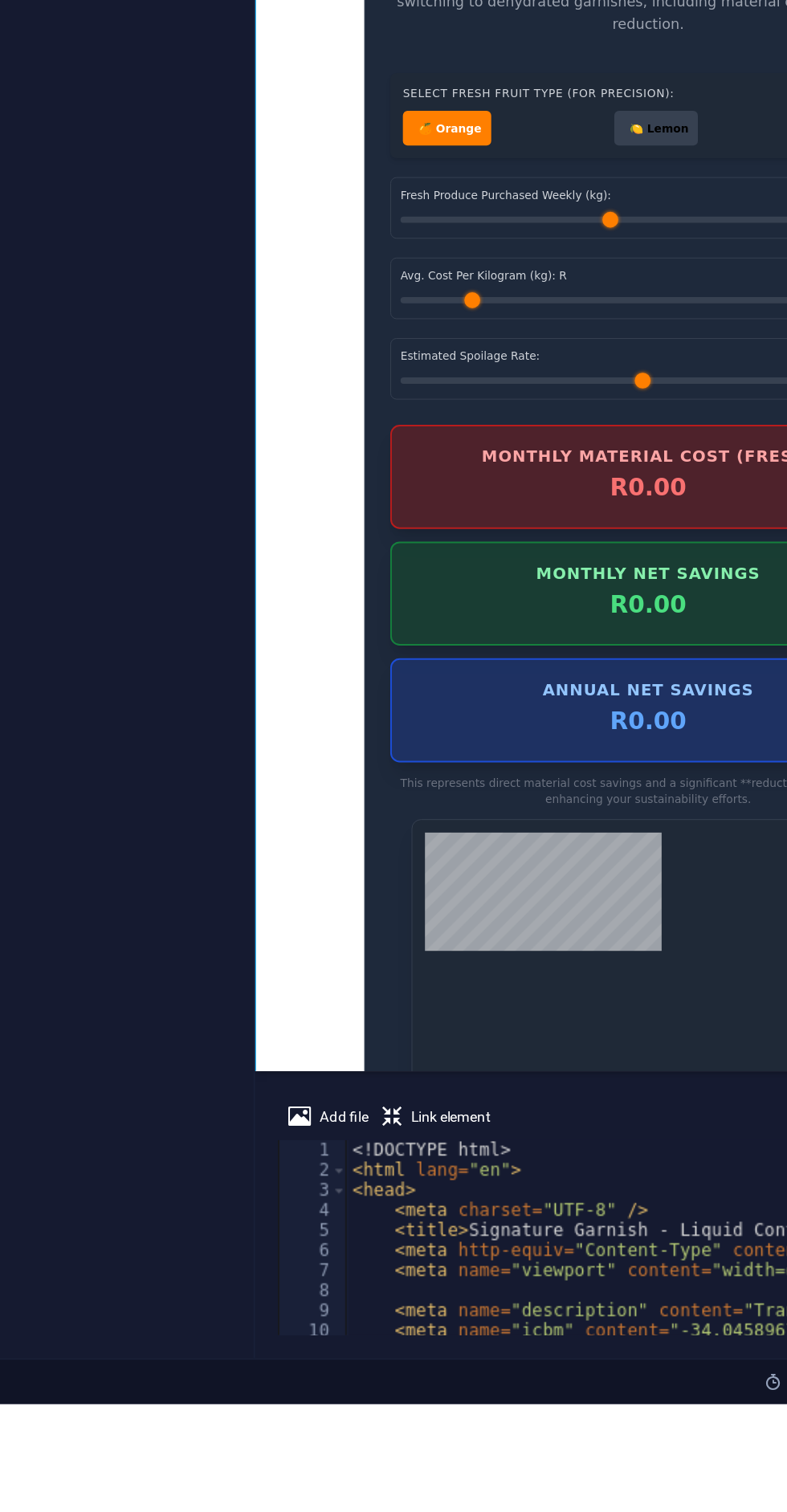
type input "27"
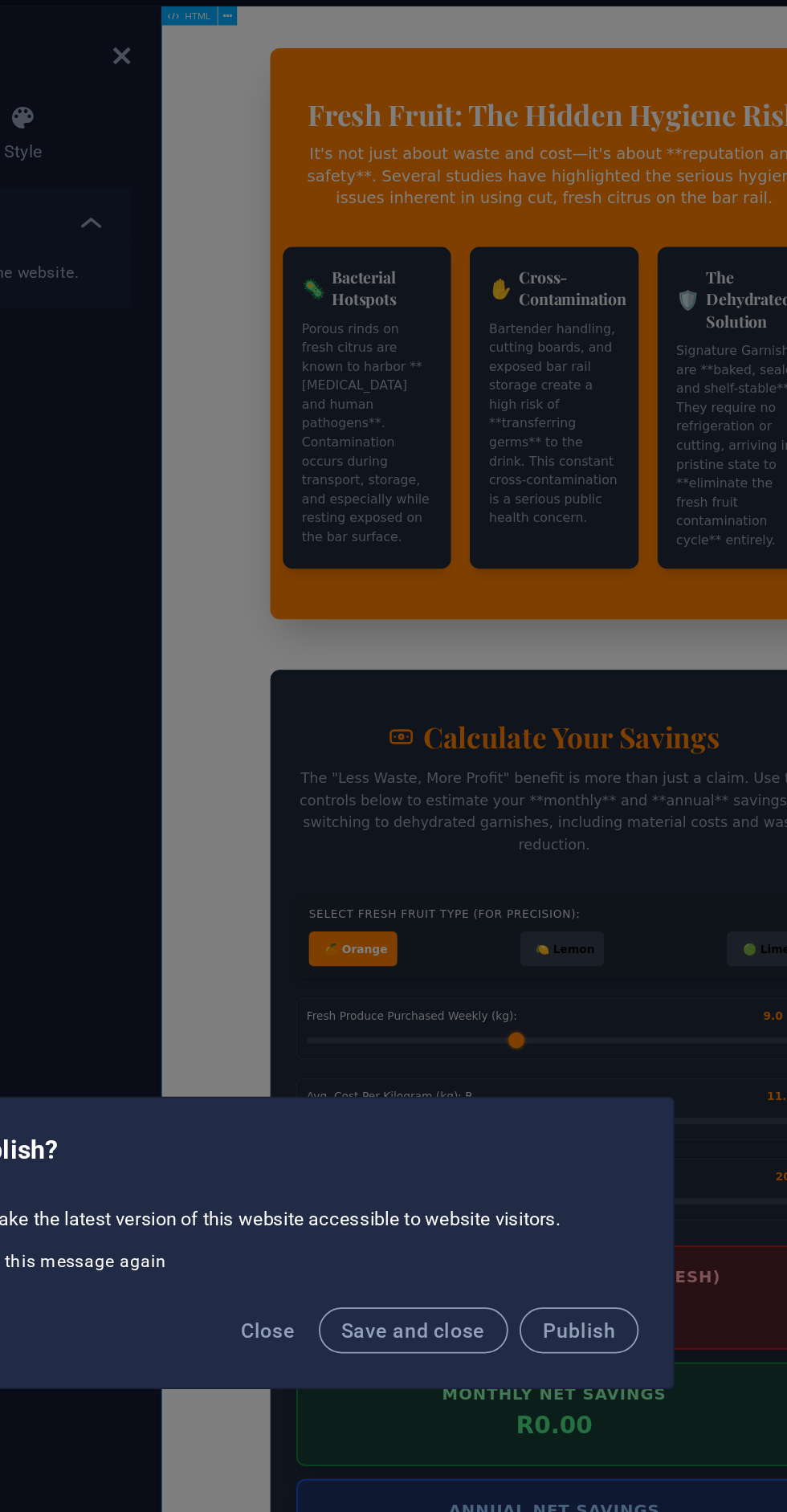
click at [583, 798] on button "Publish" at bounding box center [582, 805] width 67 height 26
